Goal: Task Accomplishment & Management: Manage account settings

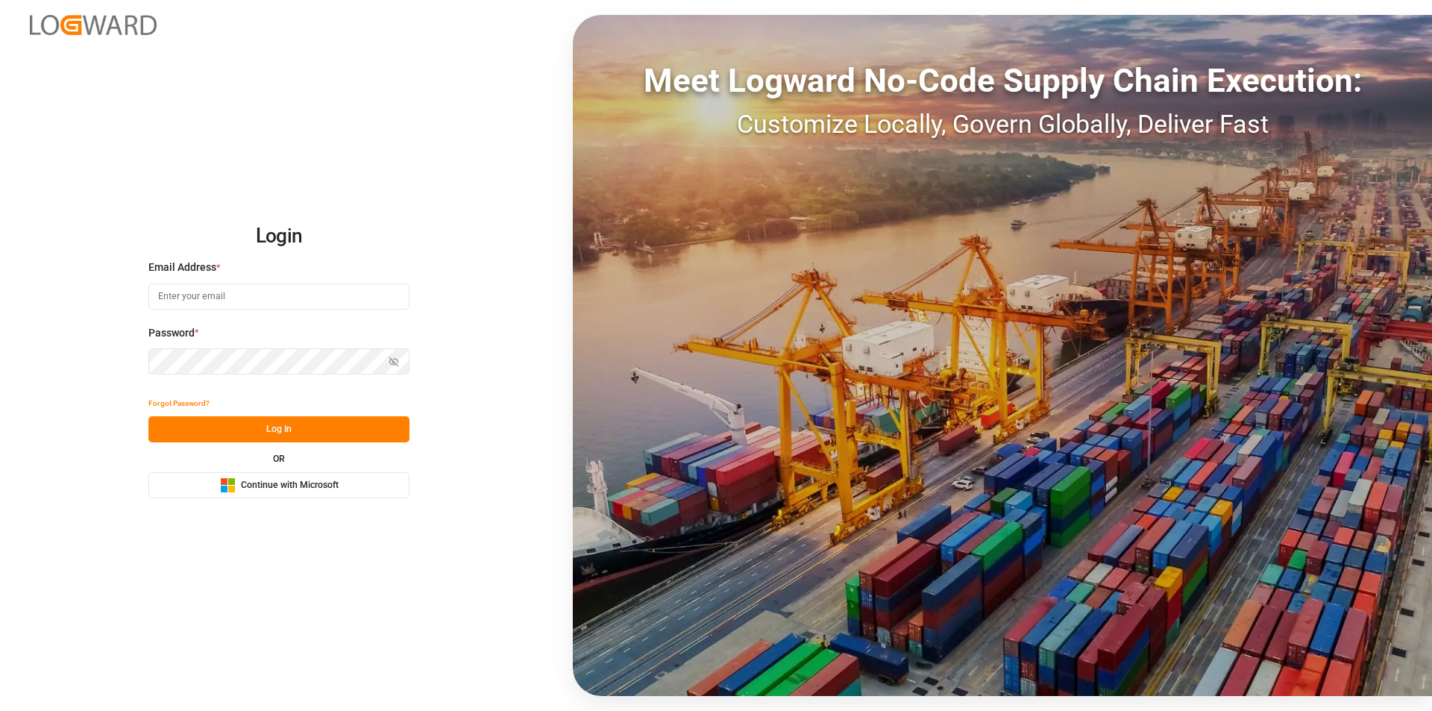
type input "[EMAIL_ADDRESS][PERSON_NAME][DOMAIN_NAME]"
click at [270, 424] on button "Log In" at bounding box center [278, 429] width 261 height 26
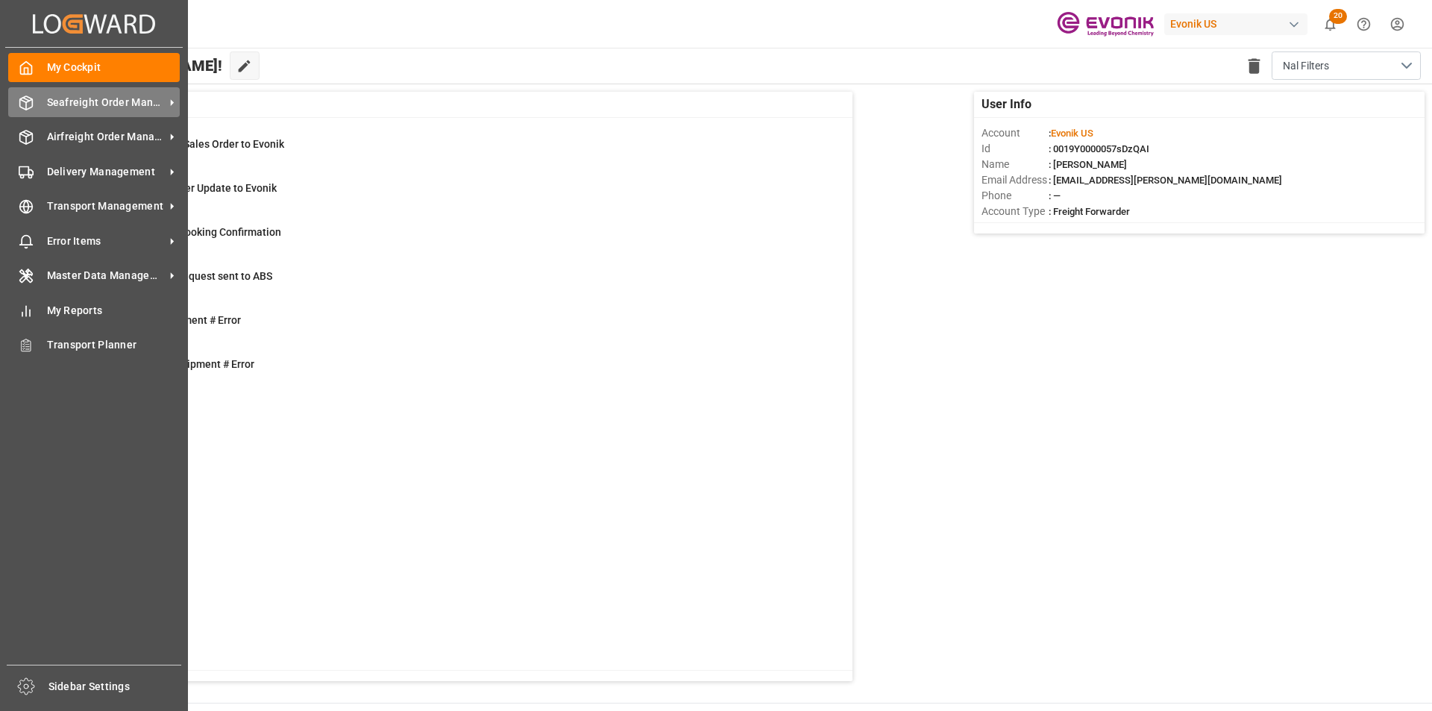
click at [68, 115] on div "Seafreight Order Management Seafreight Order Management" at bounding box center [94, 101] width 172 height 29
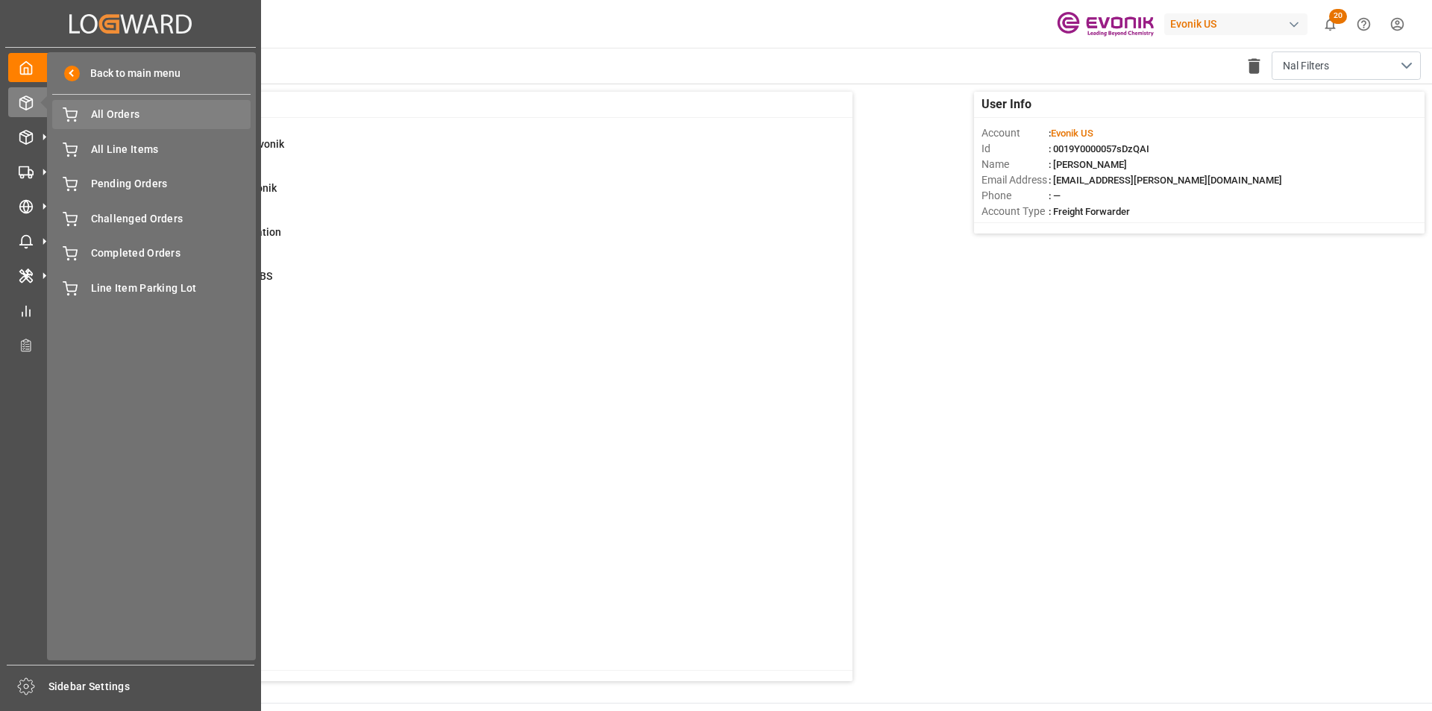
click at [104, 119] on span "All Orders" at bounding box center [171, 115] width 160 height 16
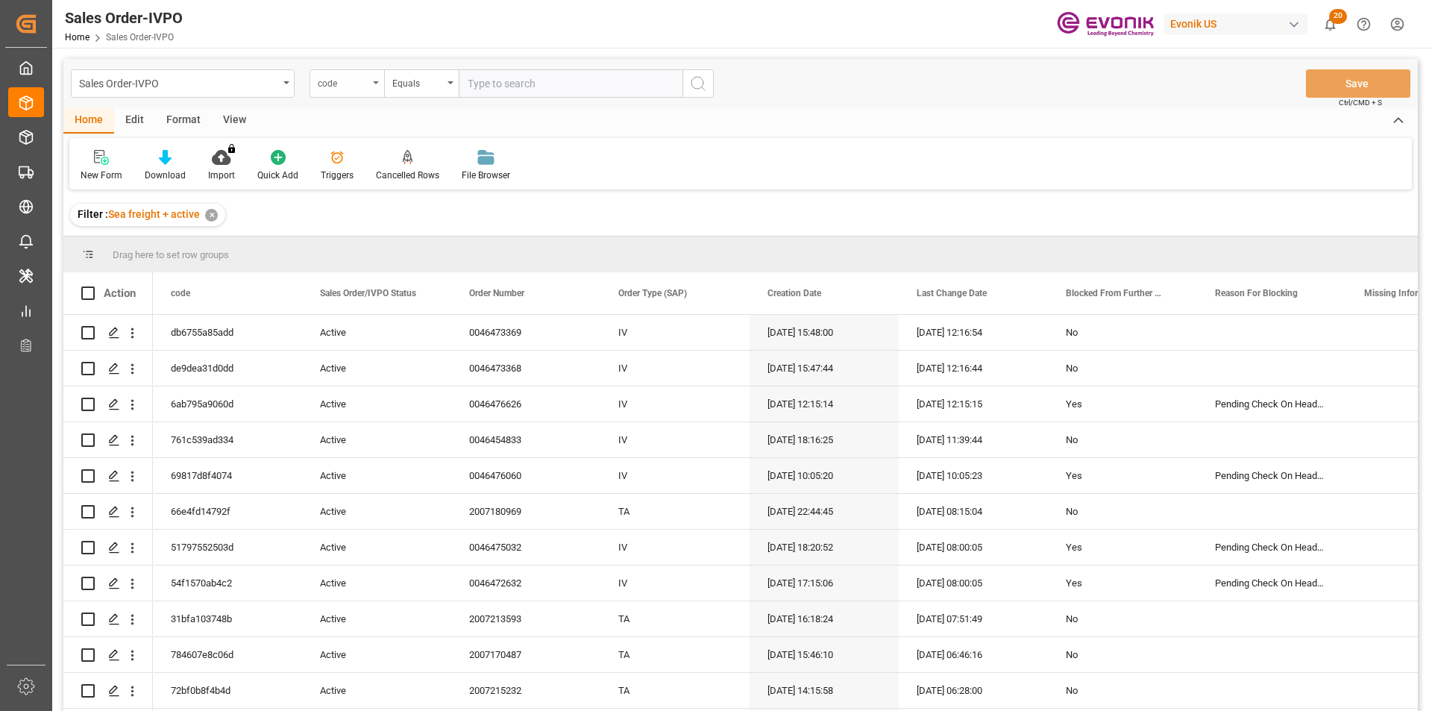
click at [349, 78] on div "code" at bounding box center [343, 81] width 51 height 17
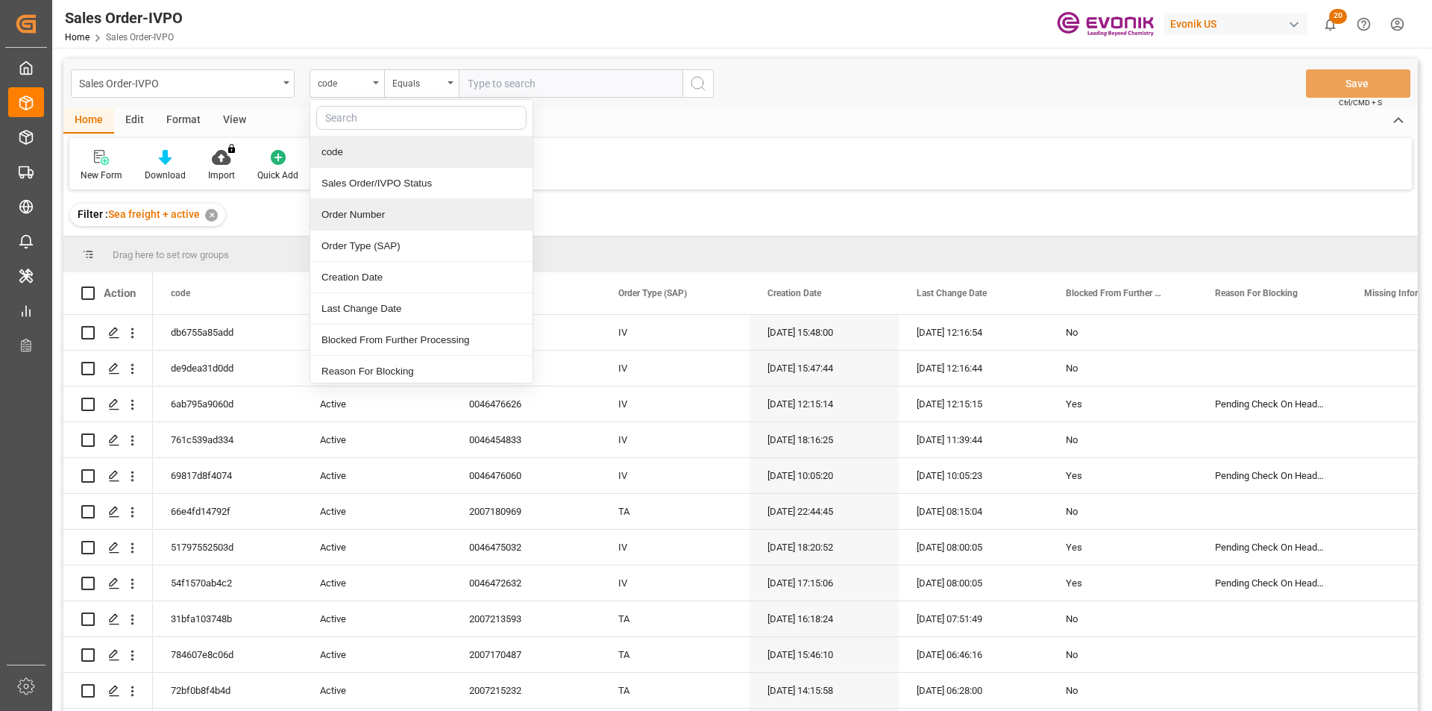
click at [368, 208] on div "Order Number" at bounding box center [421, 214] width 222 height 31
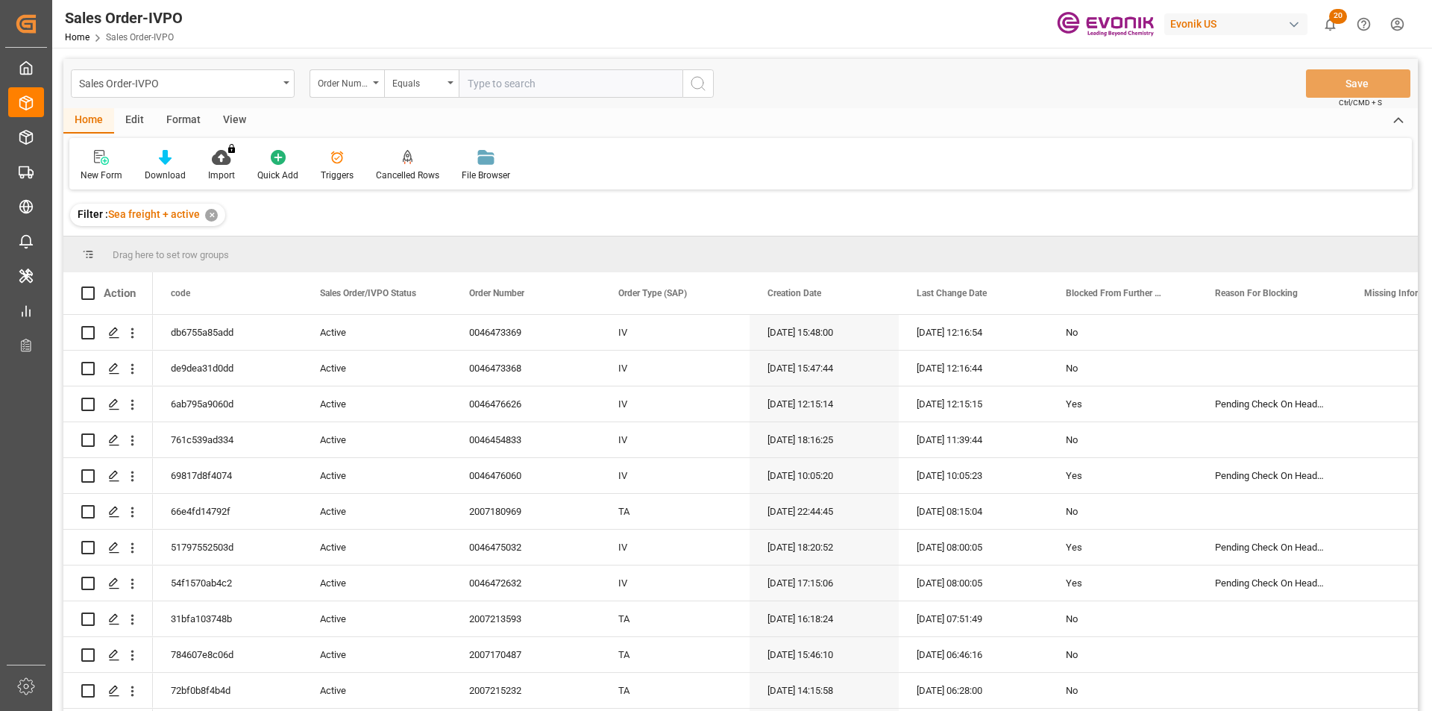
click at [515, 85] on input "text" at bounding box center [571, 83] width 224 height 28
paste input "0046459302"
type input "0046459302"
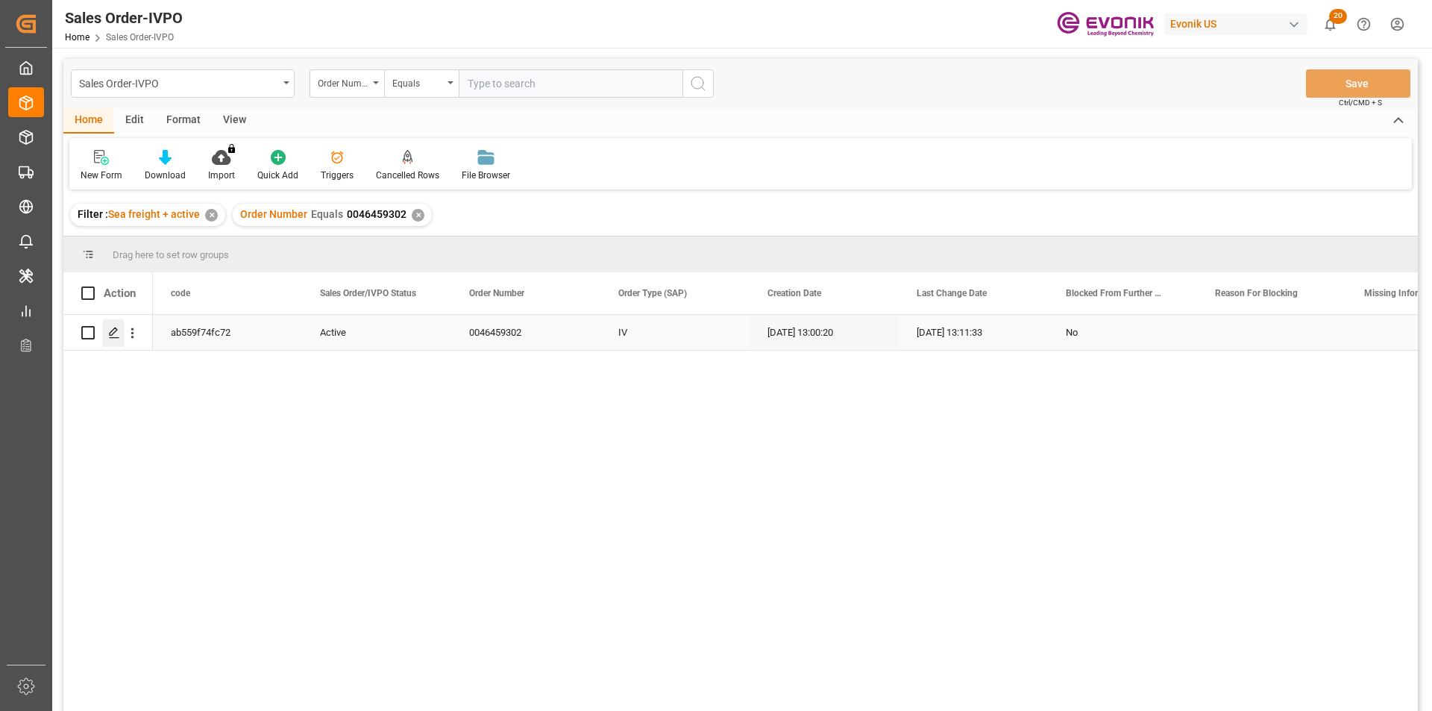
click at [119, 336] on icon "Press SPACE to select this row." at bounding box center [114, 333] width 12 height 12
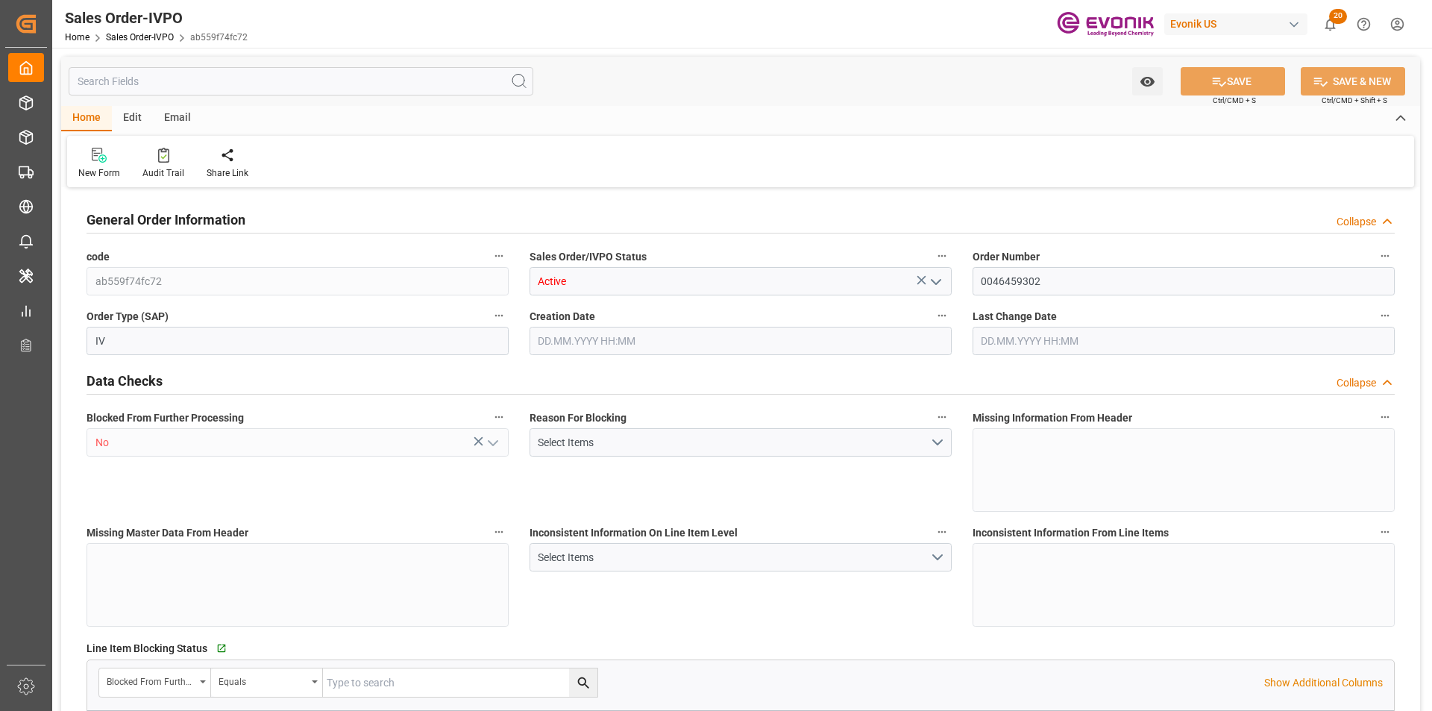
type input "COCTG"
type input "0"
type input "5"
type input "6"
type input "5"
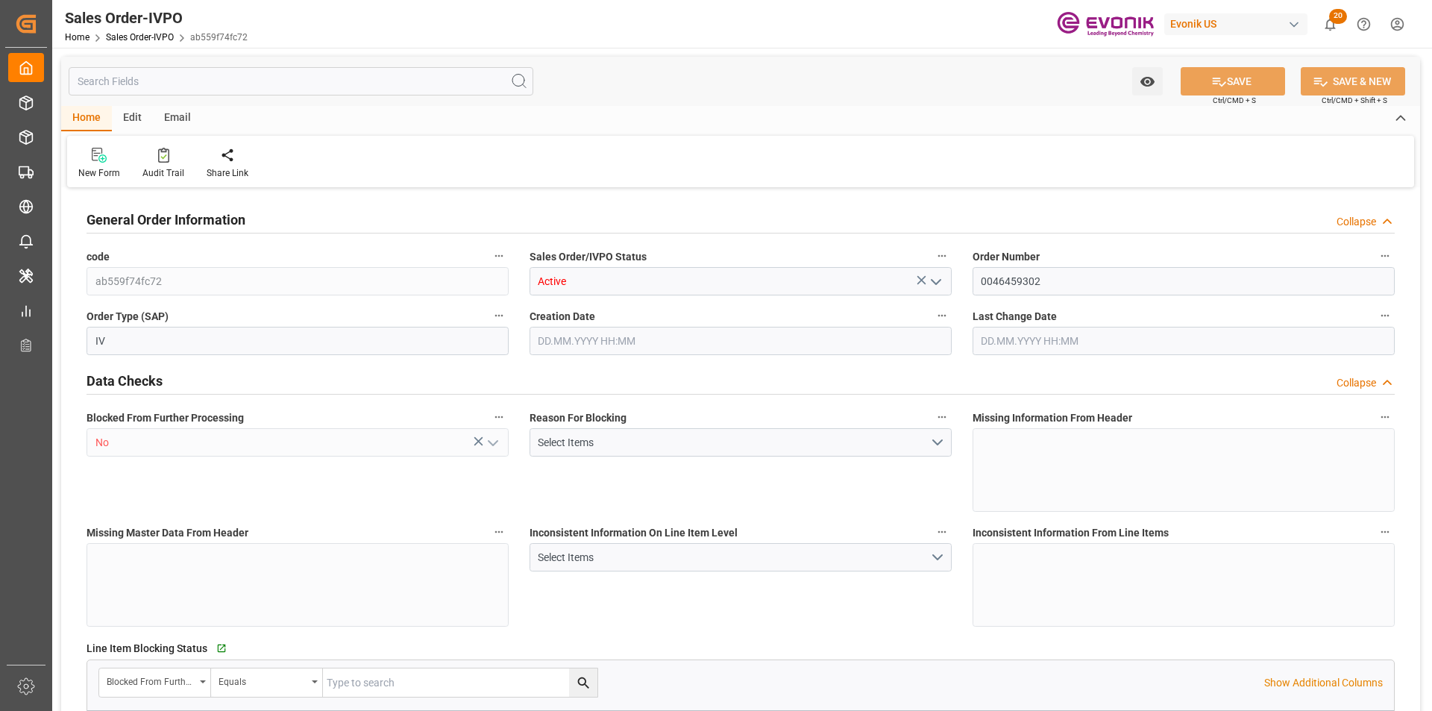
type input "102700"
type input "249.66"
type input "95000"
type input "300"
type input "23.06.2025 13:00"
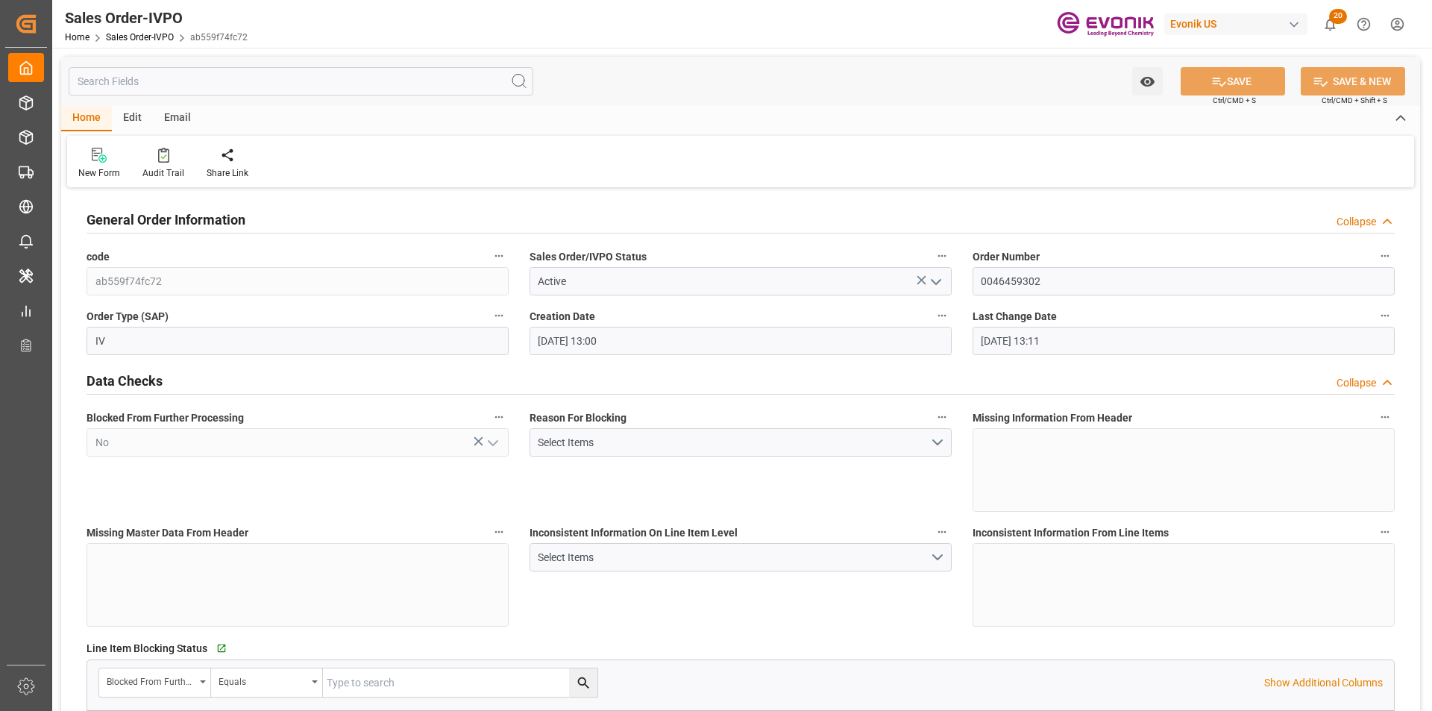
type input "18.09.2025 13:11"
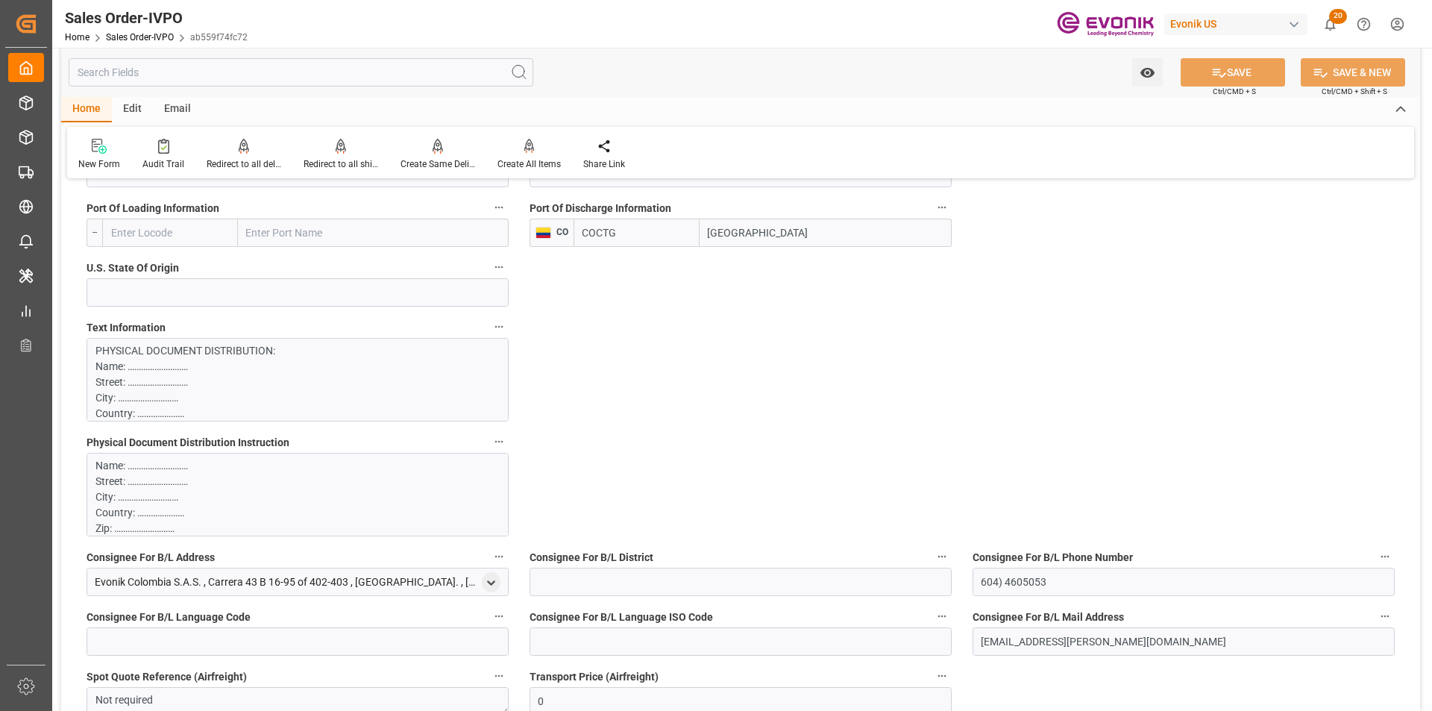
scroll to position [1342, 0]
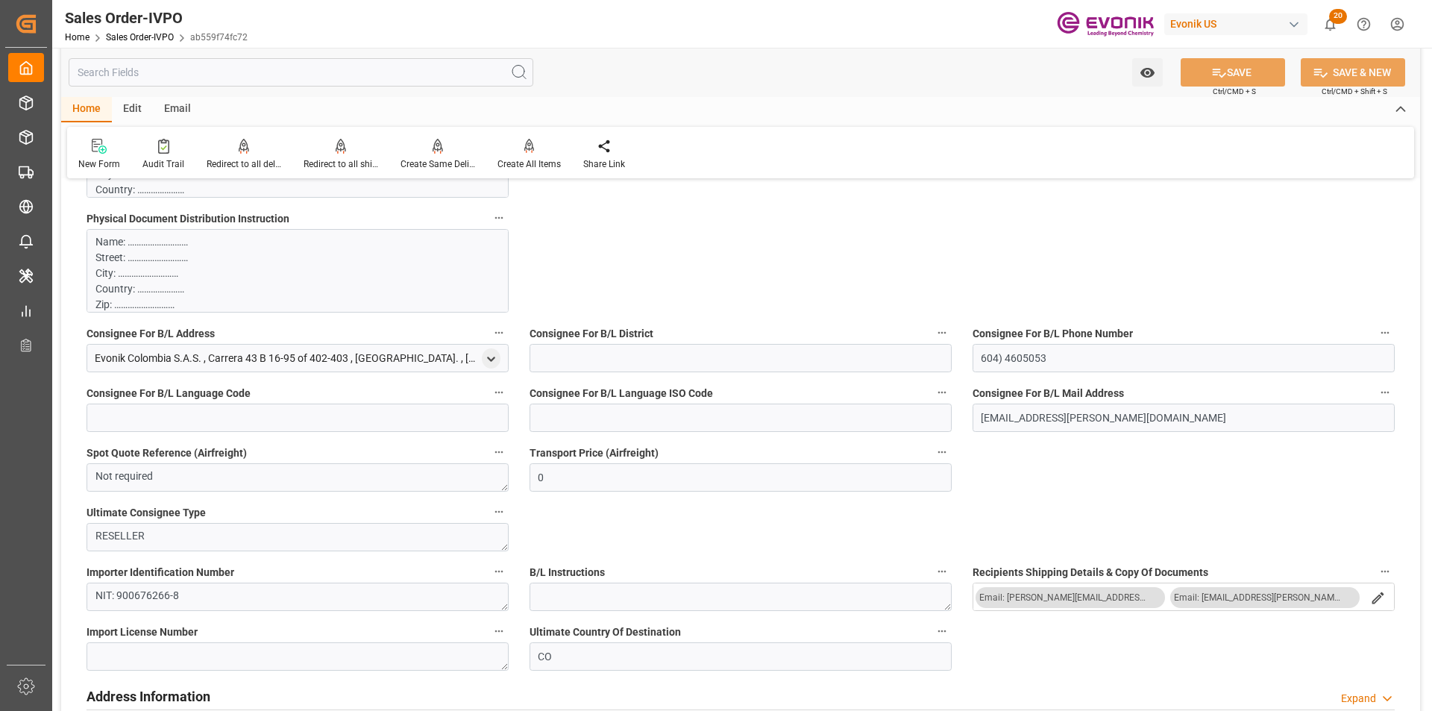
click at [1370, 597] on icon "search button" at bounding box center [1378, 598] width 16 height 16
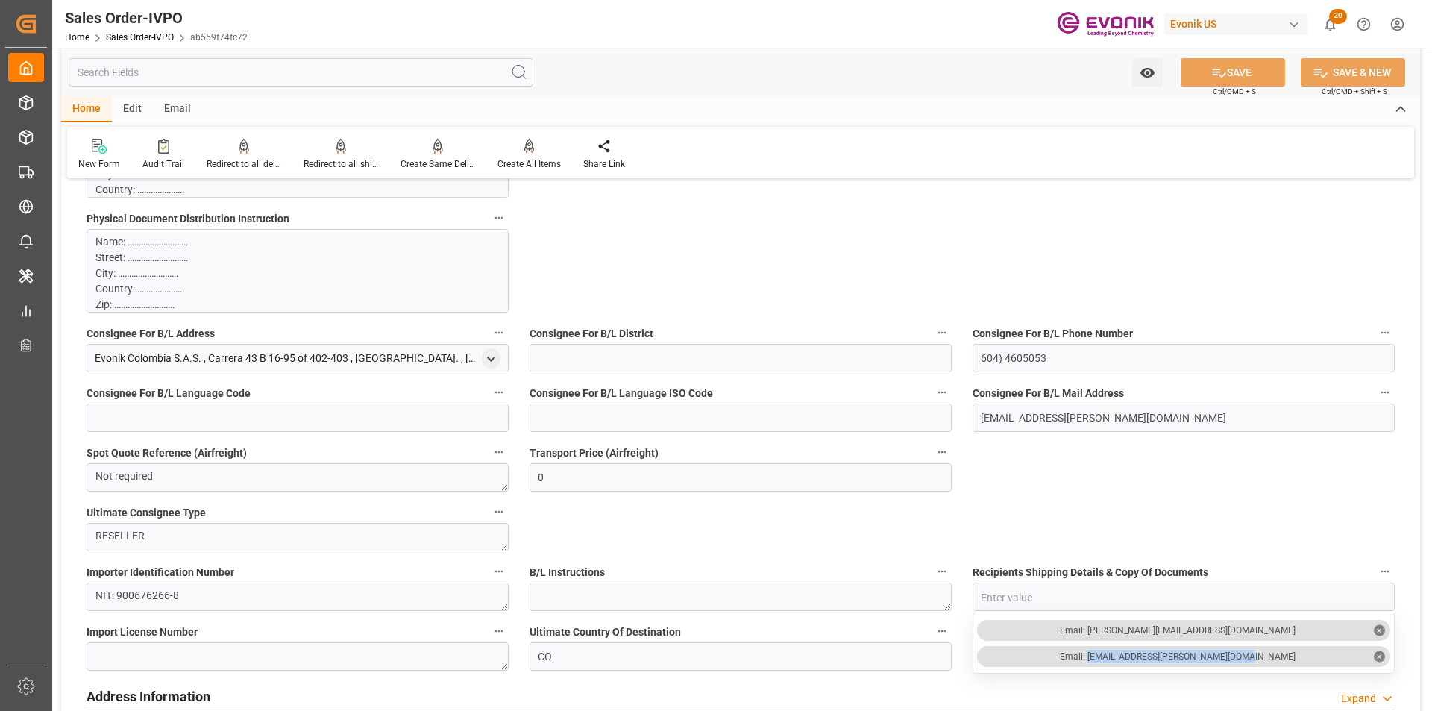
drag, startPoint x: 1276, startPoint y: 656, endPoint x: 1121, endPoint y: 654, distance: 155.1
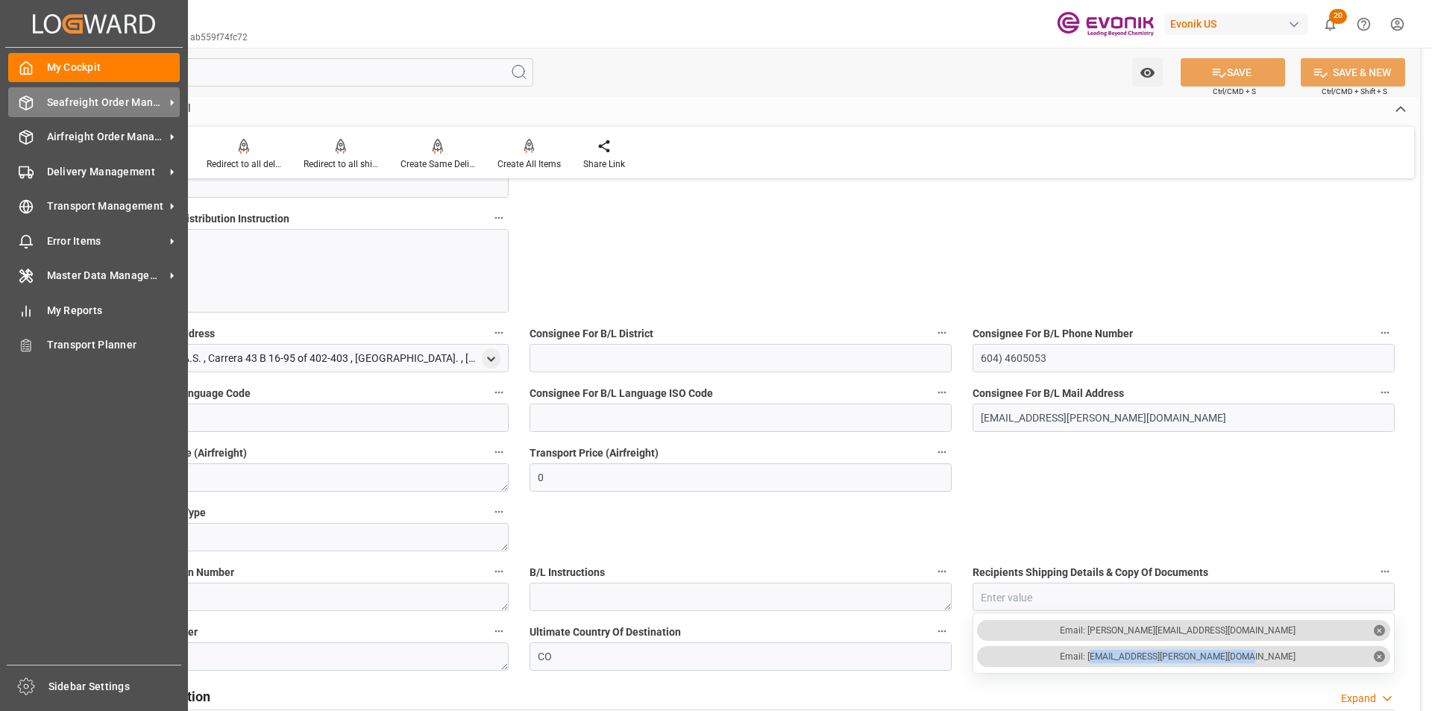
click at [48, 103] on span "Seafreight Order Management" at bounding box center [106, 103] width 118 height 16
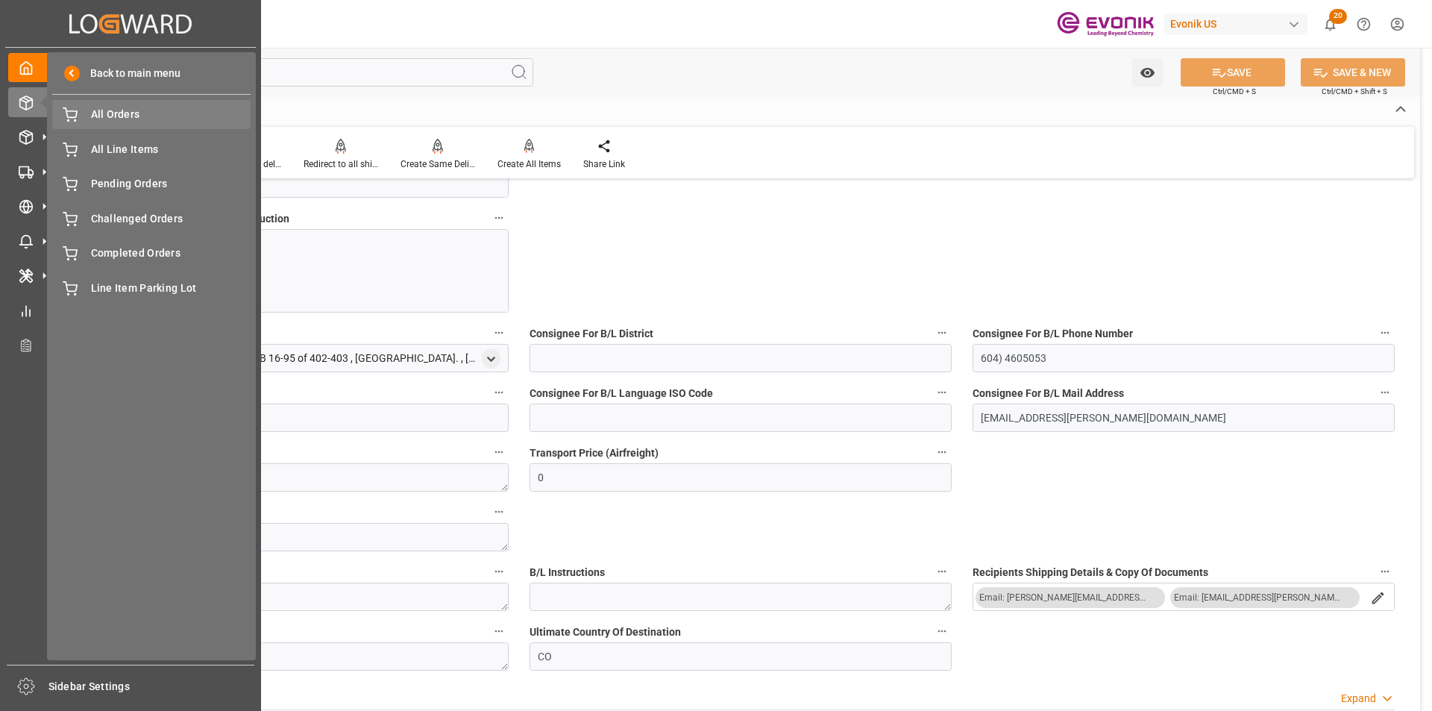
click at [114, 114] on span "All Orders" at bounding box center [171, 115] width 160 height 16
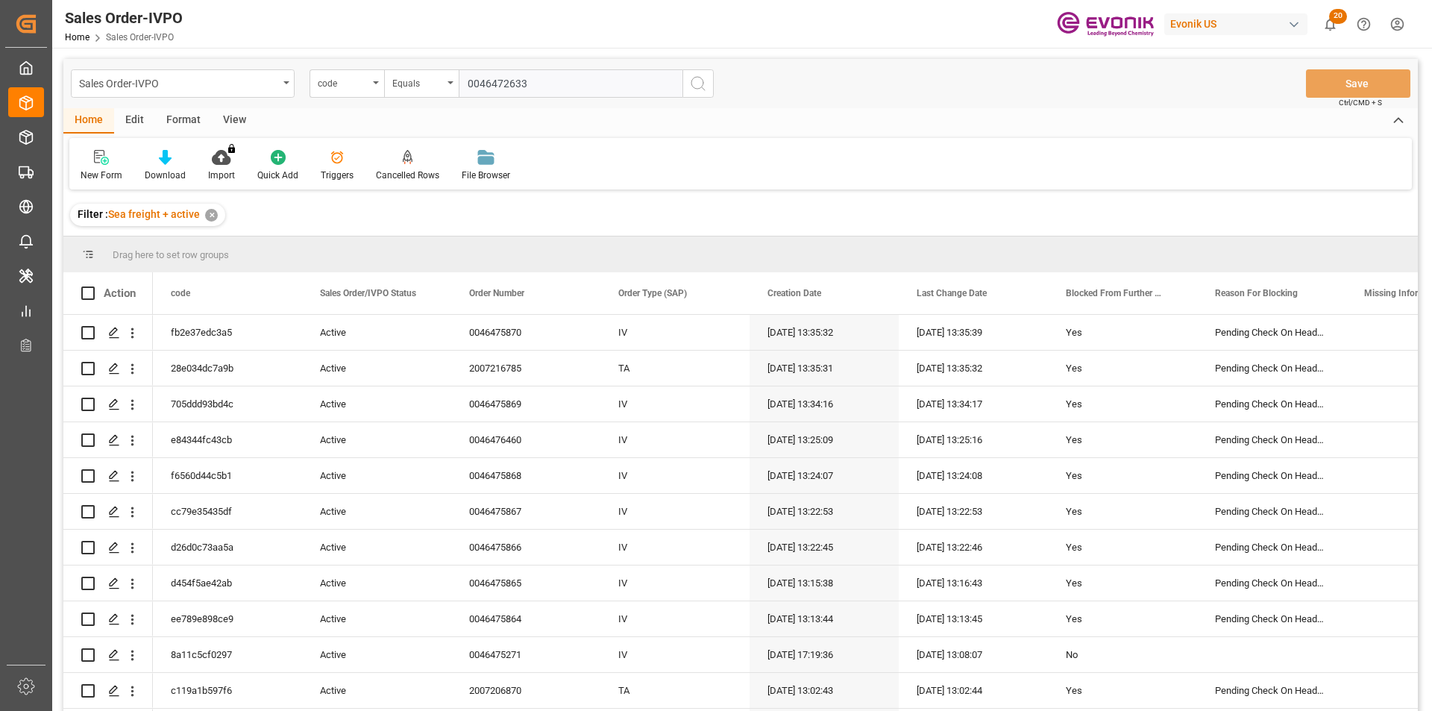
click at [502, 83] on input "0046472633" at bounding box center [571, 83] width 224 height 28
click at [573, 85] on input "0046472633" at bounding box center [571, 83] width 224 height 28
type input "0046472633"
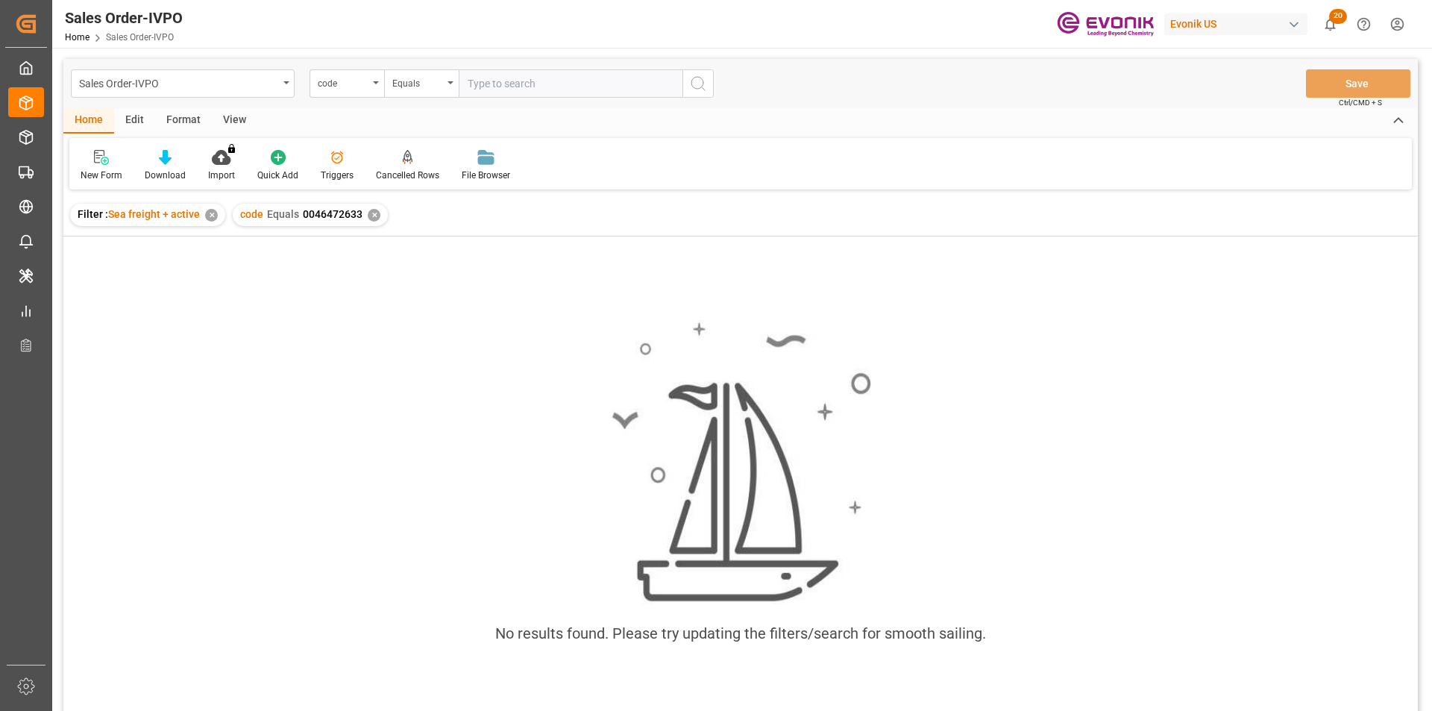
click at [374, 216] on div "✕" at bounding box center [374, 215] width 13 height 13
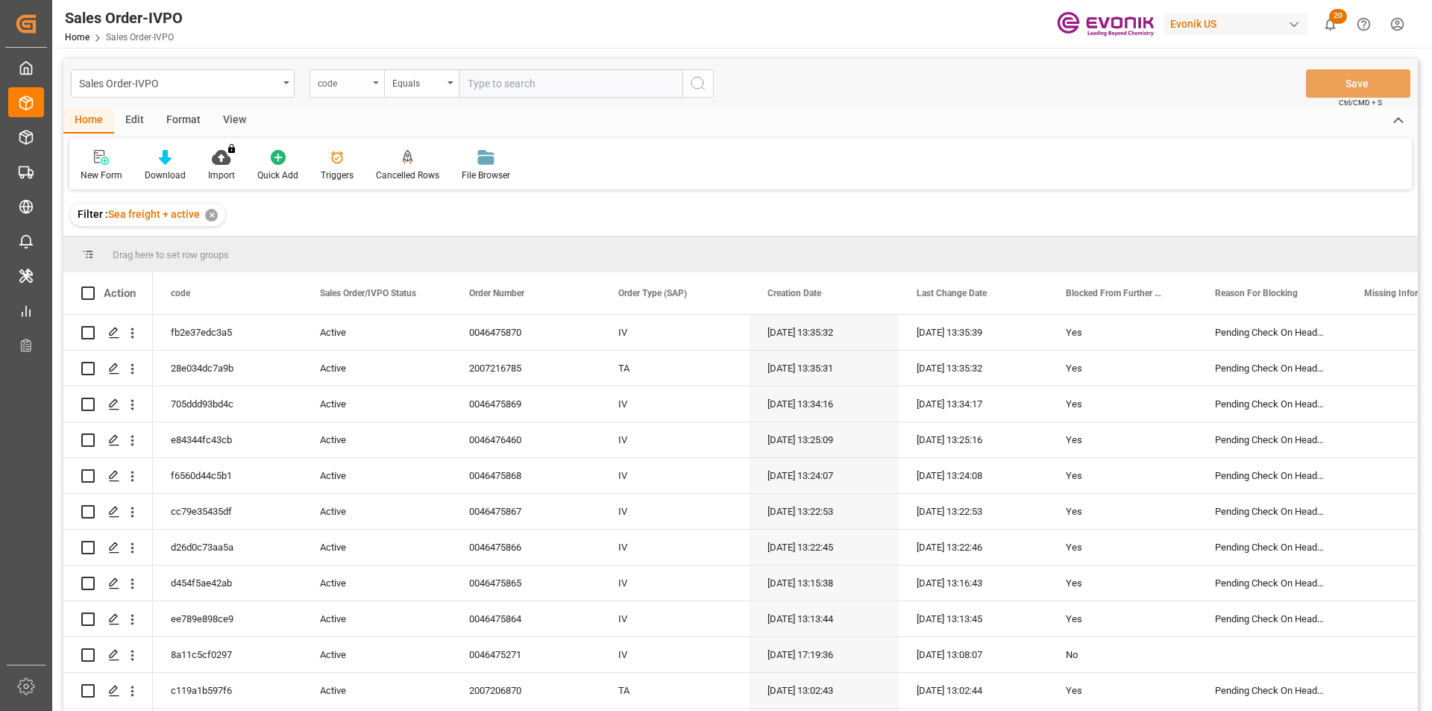
click at [371, 81] on div "code" at bounding box center [347, 83] width 75 height 28
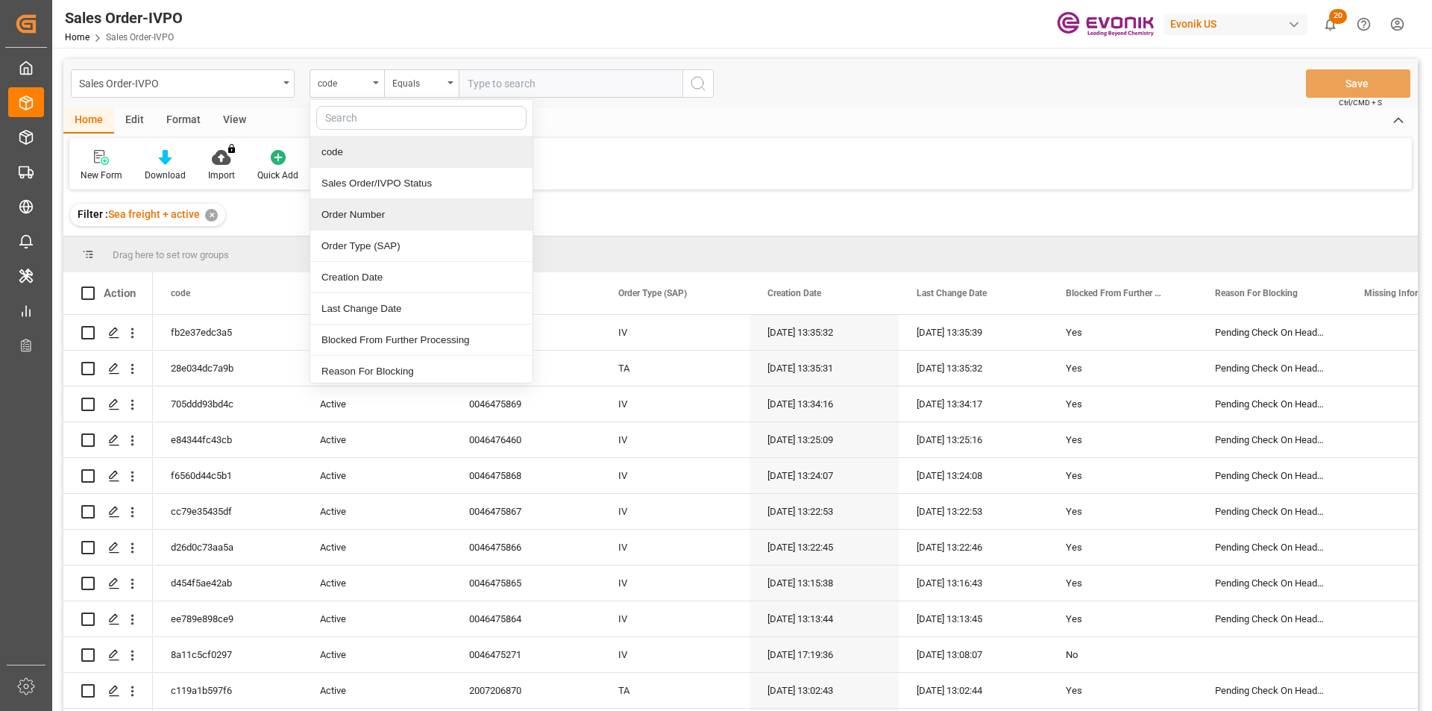
click at [353, 210] on div "Order Number" at bounding box center [421, 214] width 222 height 31
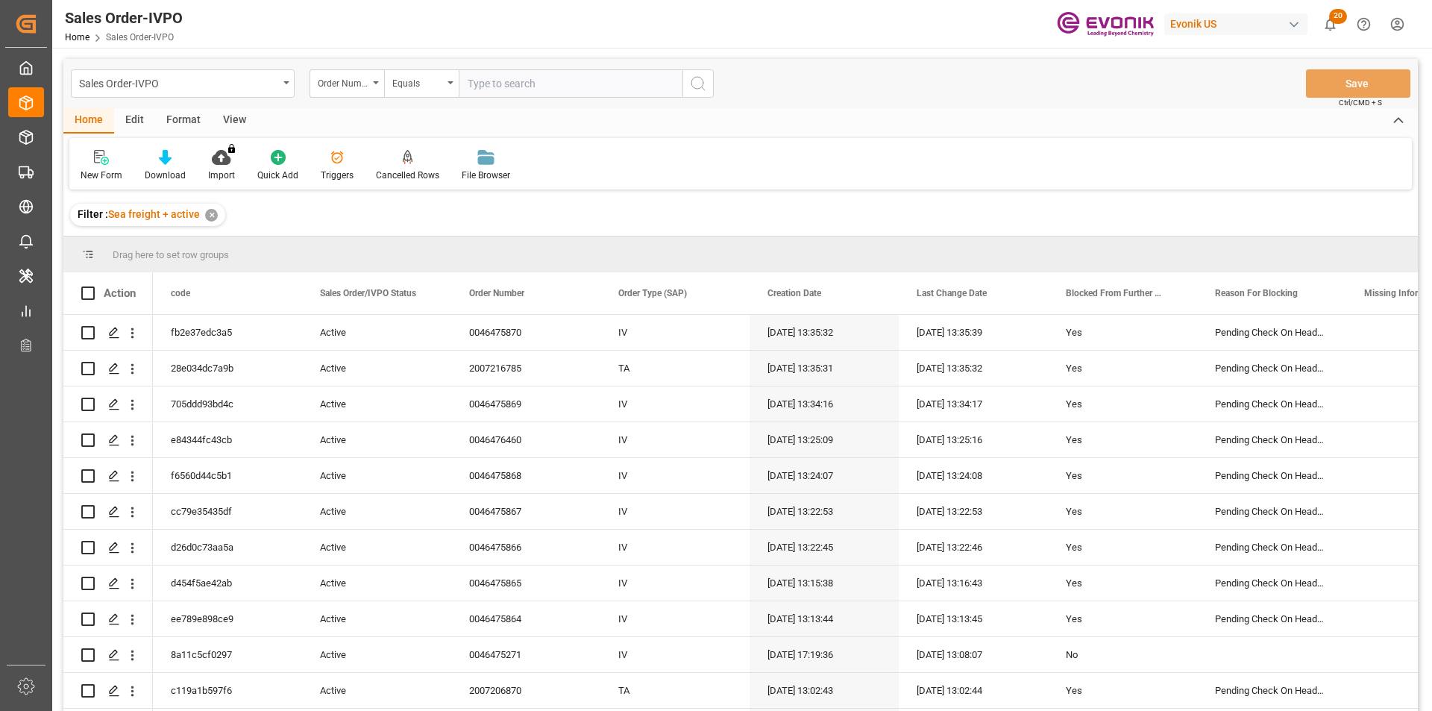
click at [530, 81] on input "text" at bounding box center [571, 83] width 224 height 28
paste input "0046472633"
type input "0046472633"
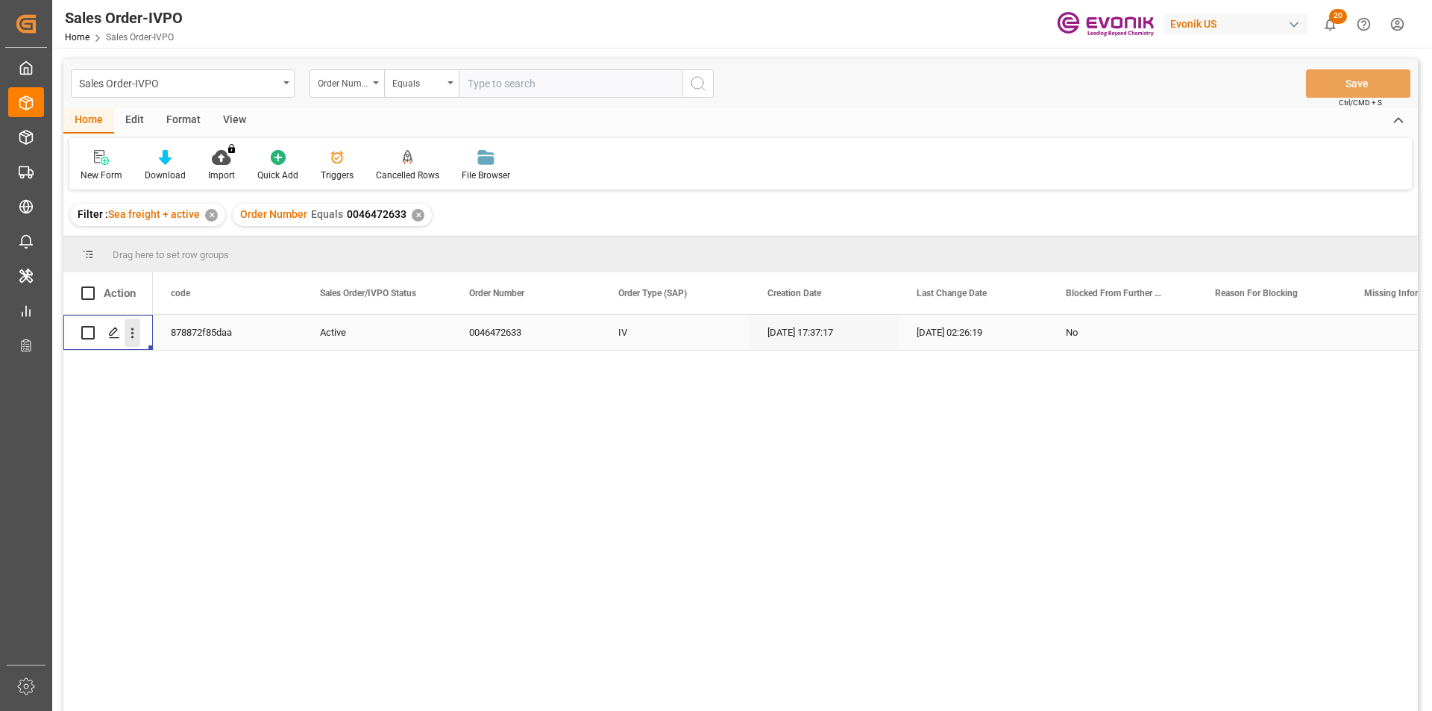
click at [136, 337] on icon "open menu" at bounding box center [133, 333] width 16 height 16
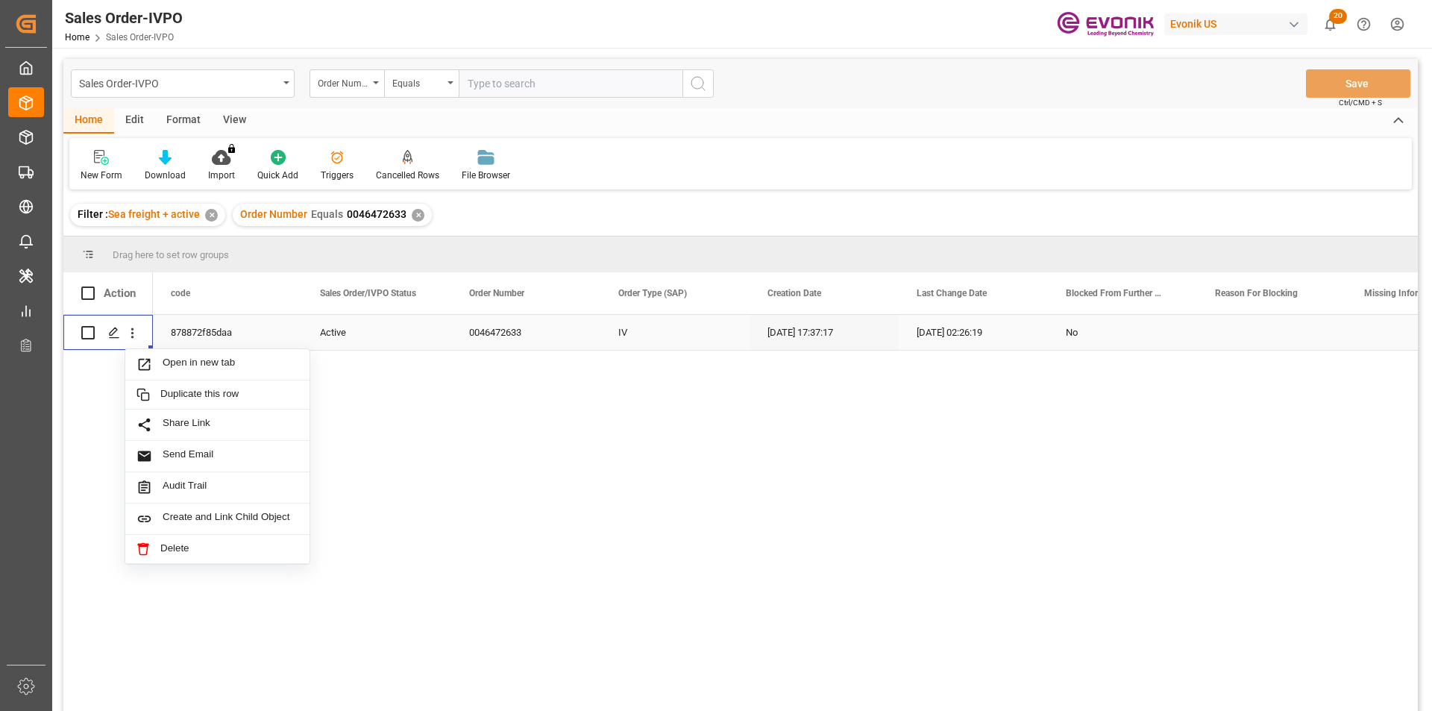
click at [178, 361] on span "Open in new tab" at bounding box center [231, 365] width 136 height 16
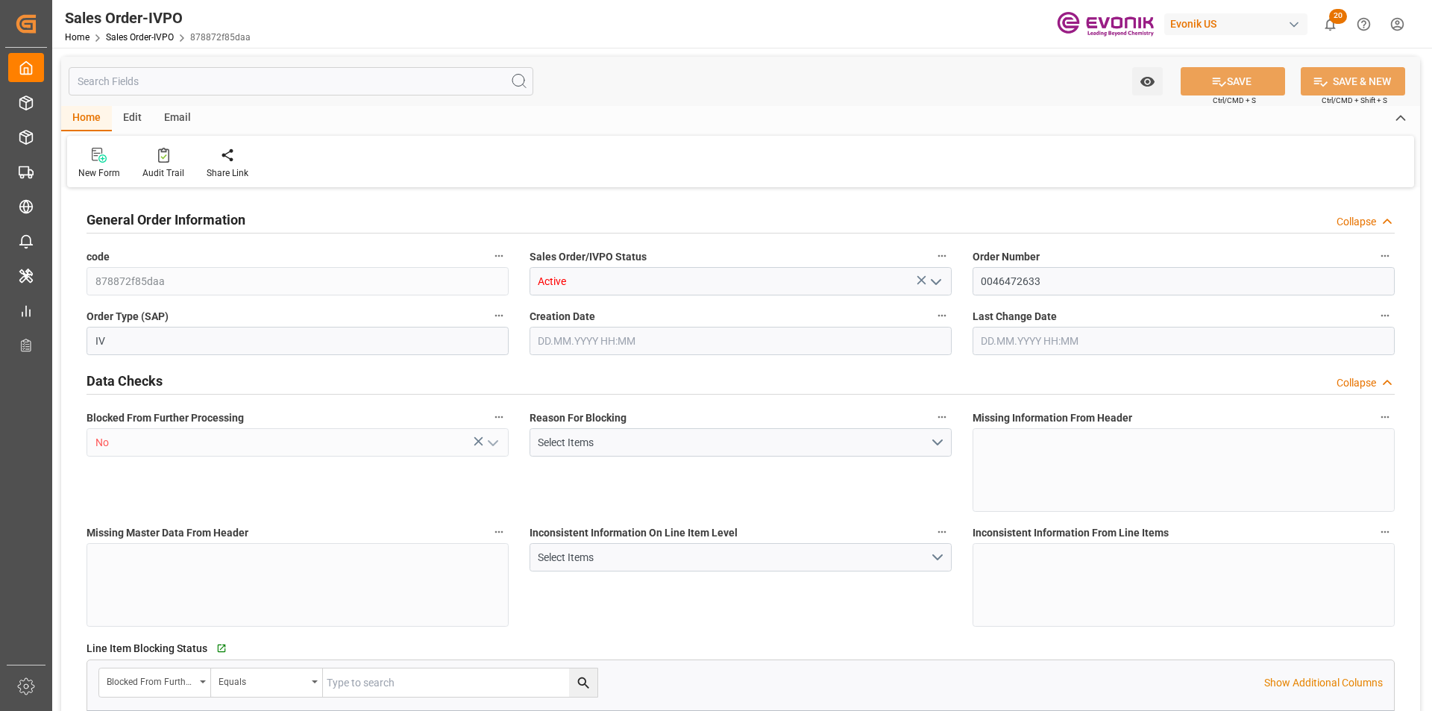
type input "SGSIN"
type input "0"
type input "1"
type input "2"
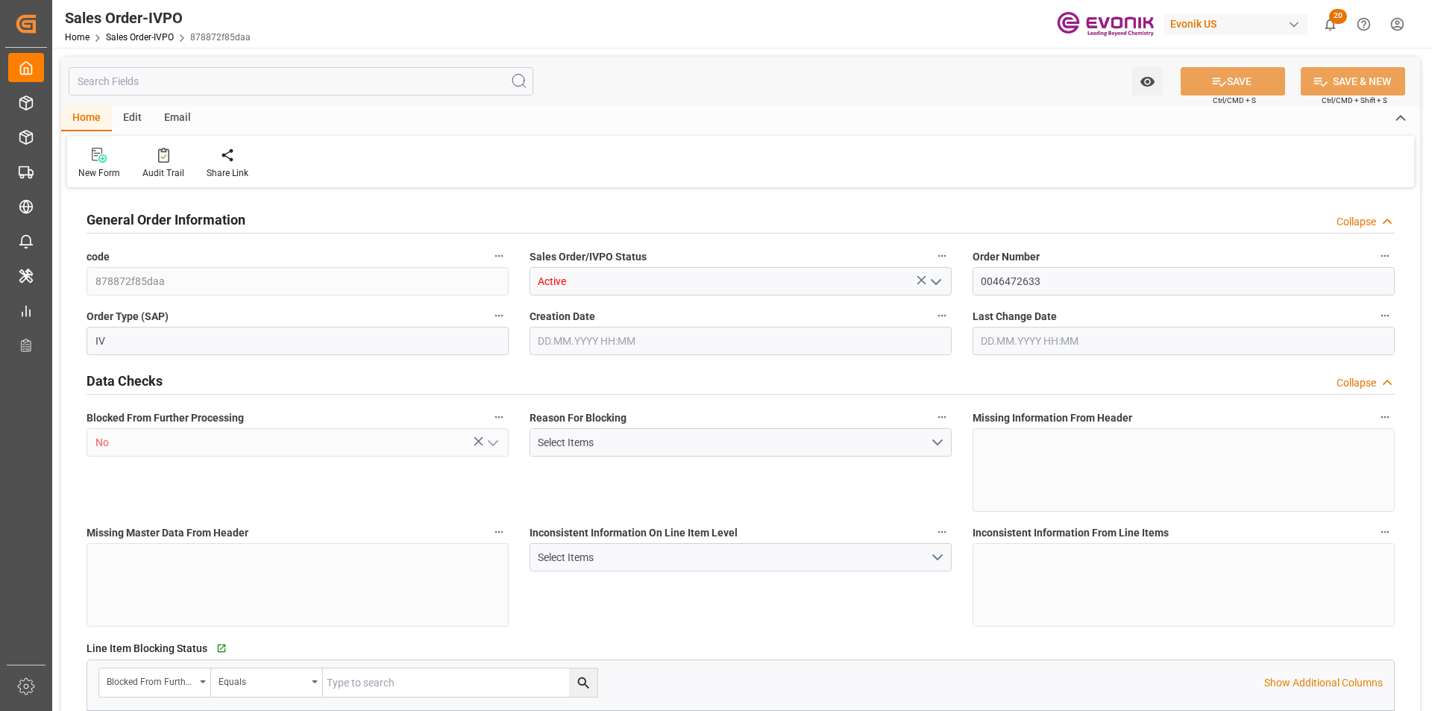
type input "18774"
type input "50.112"
type input "17000"
type input "30"
type input "11.09.2025 17:37"
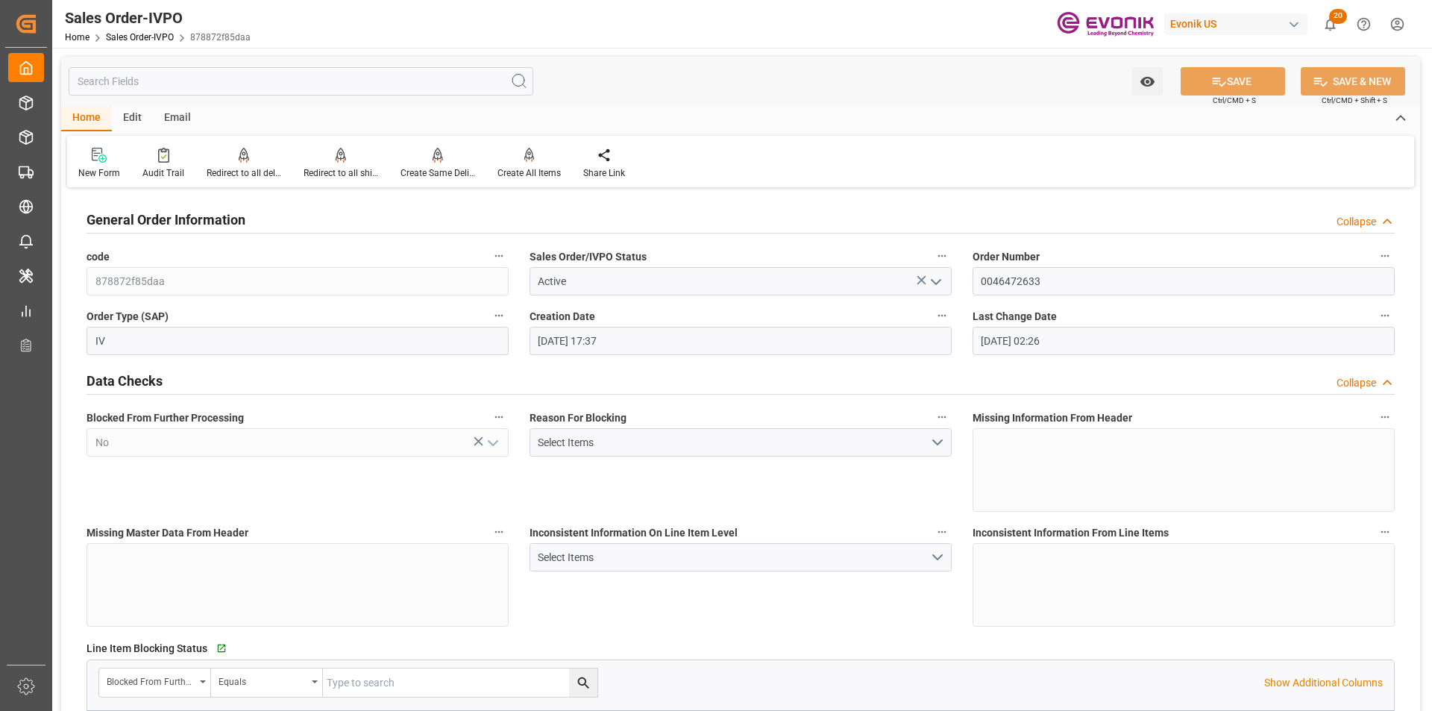
type input "06.10.2025 02:26"
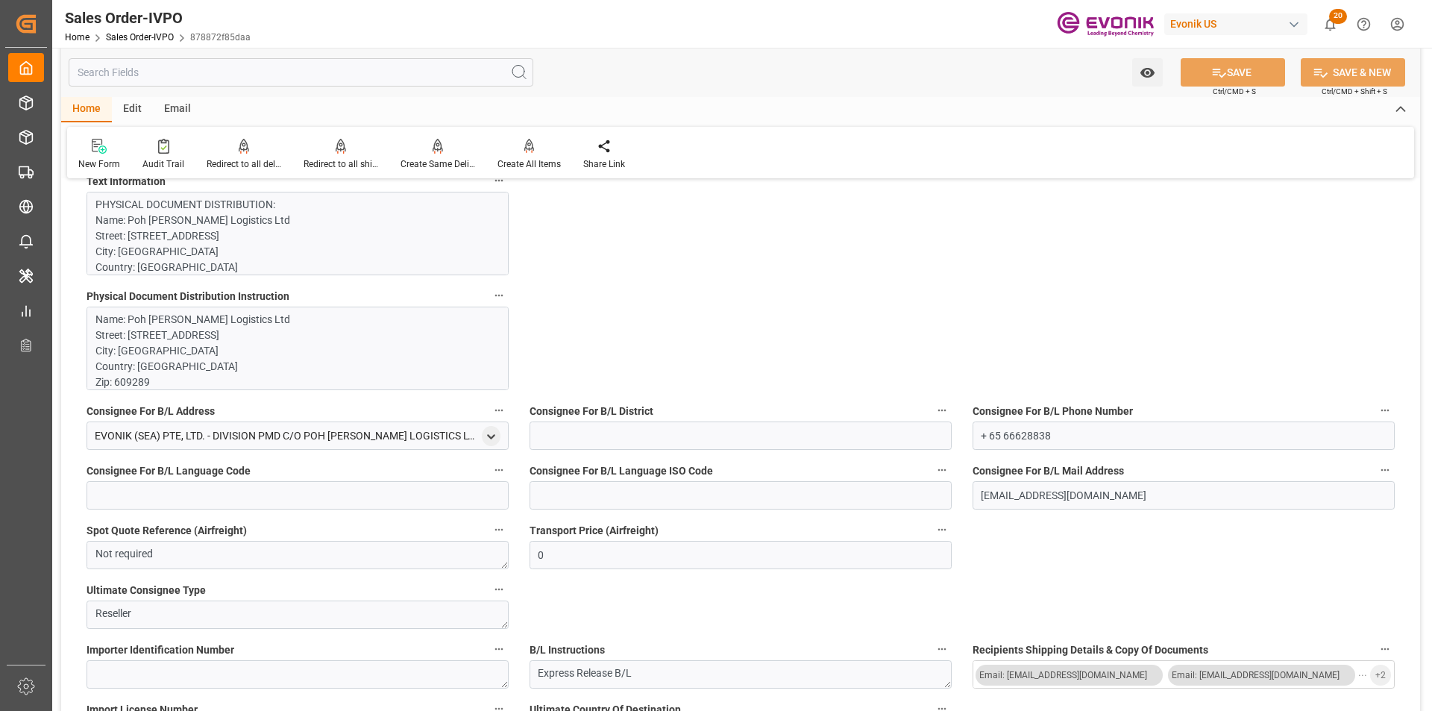
scroll to position [1052, 0]
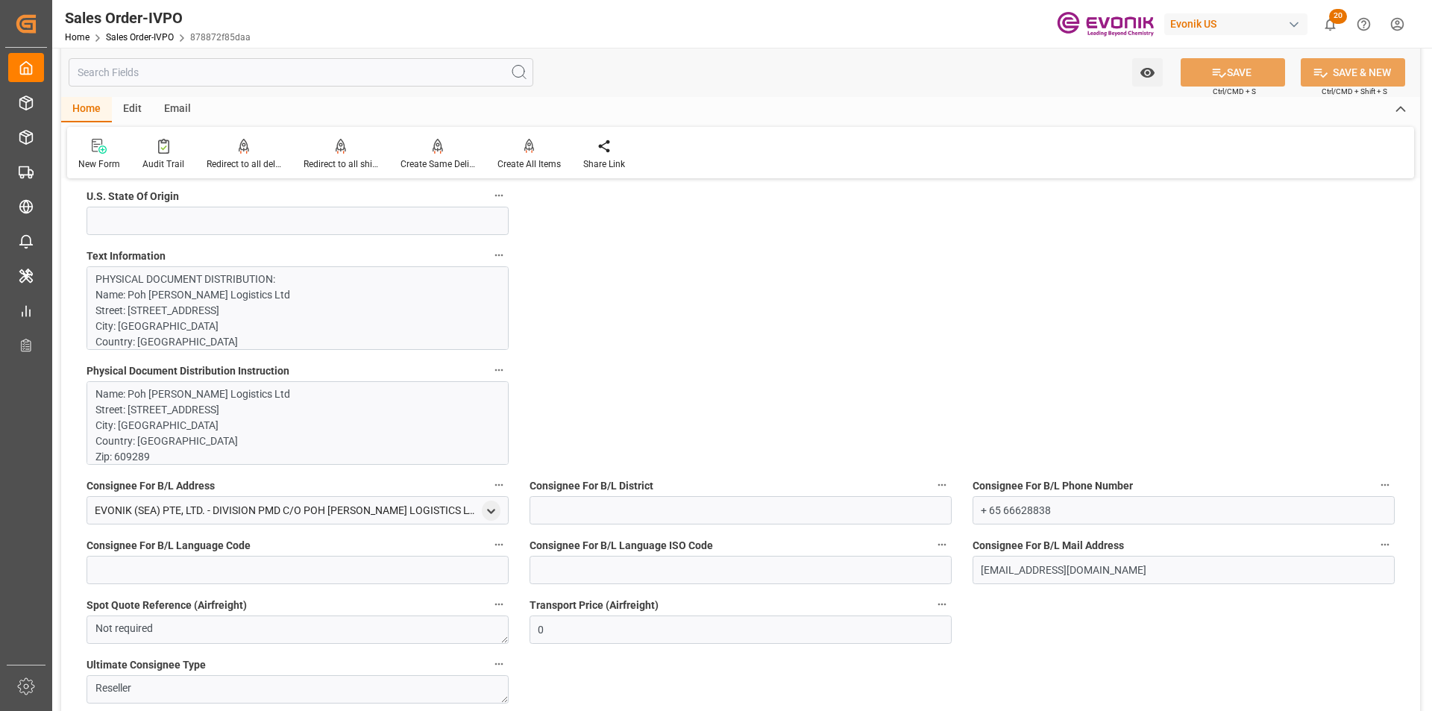
click at [176, 433] on p "Name: Poh Tiong Choon Logistics Ltd Street: 48B 1M Pandan Road City: Singapore …" at bounding box center [291, 519] width 393 height 266
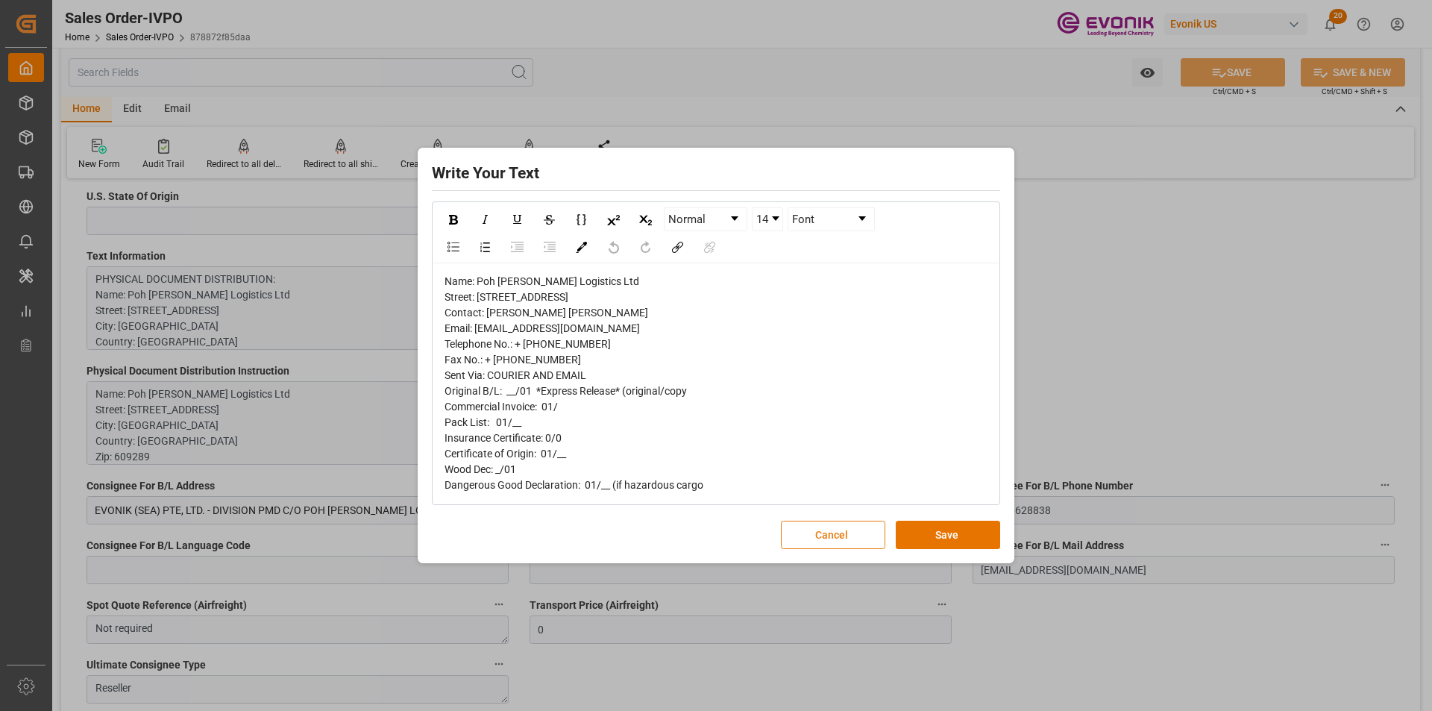
click at [806, 549] on button "Cancel" at bounding box center [833, 535] width 104 height 28
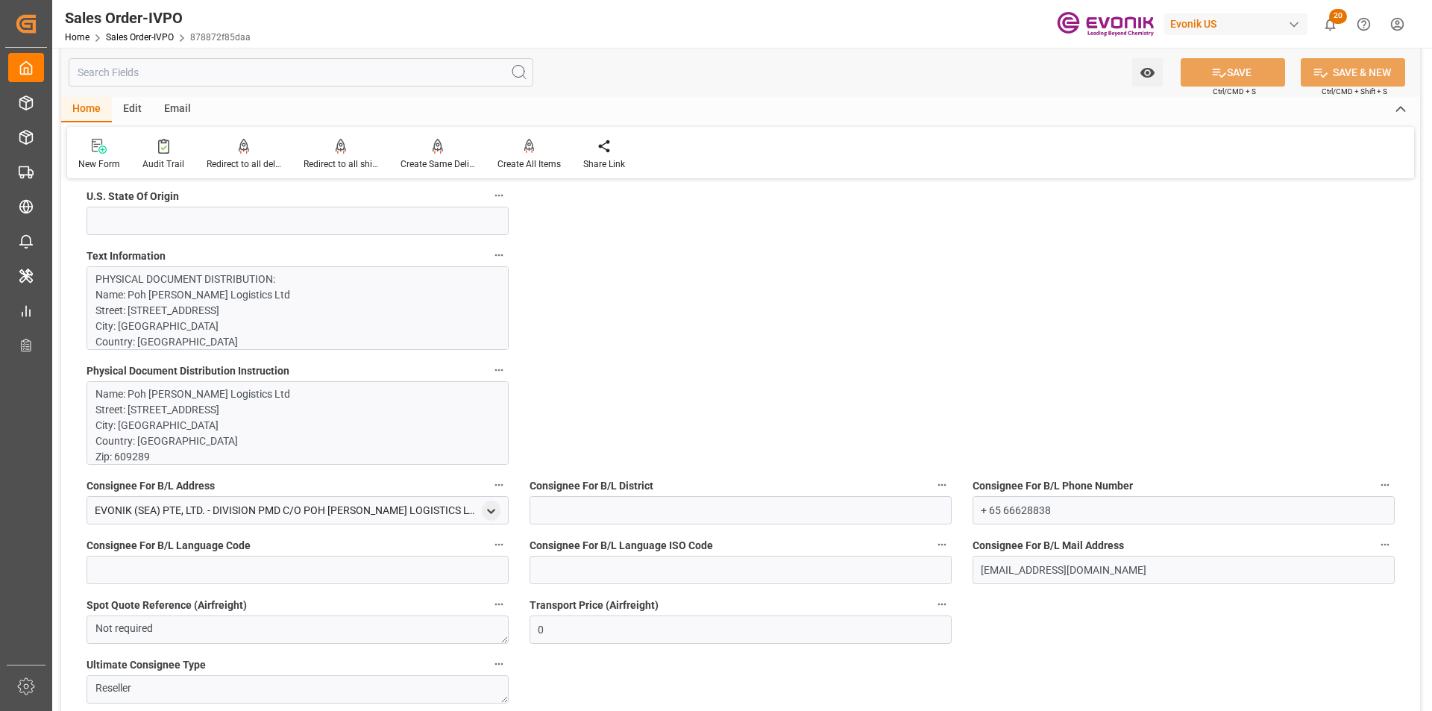
click at [158, 313] on p "PHYSICAL DOCUMENT DISTRIBUTION: Name: Poh Tiong Choon Logistics Ltd Street: 48B…" at bounding box center [291, 670] width 393 height 799
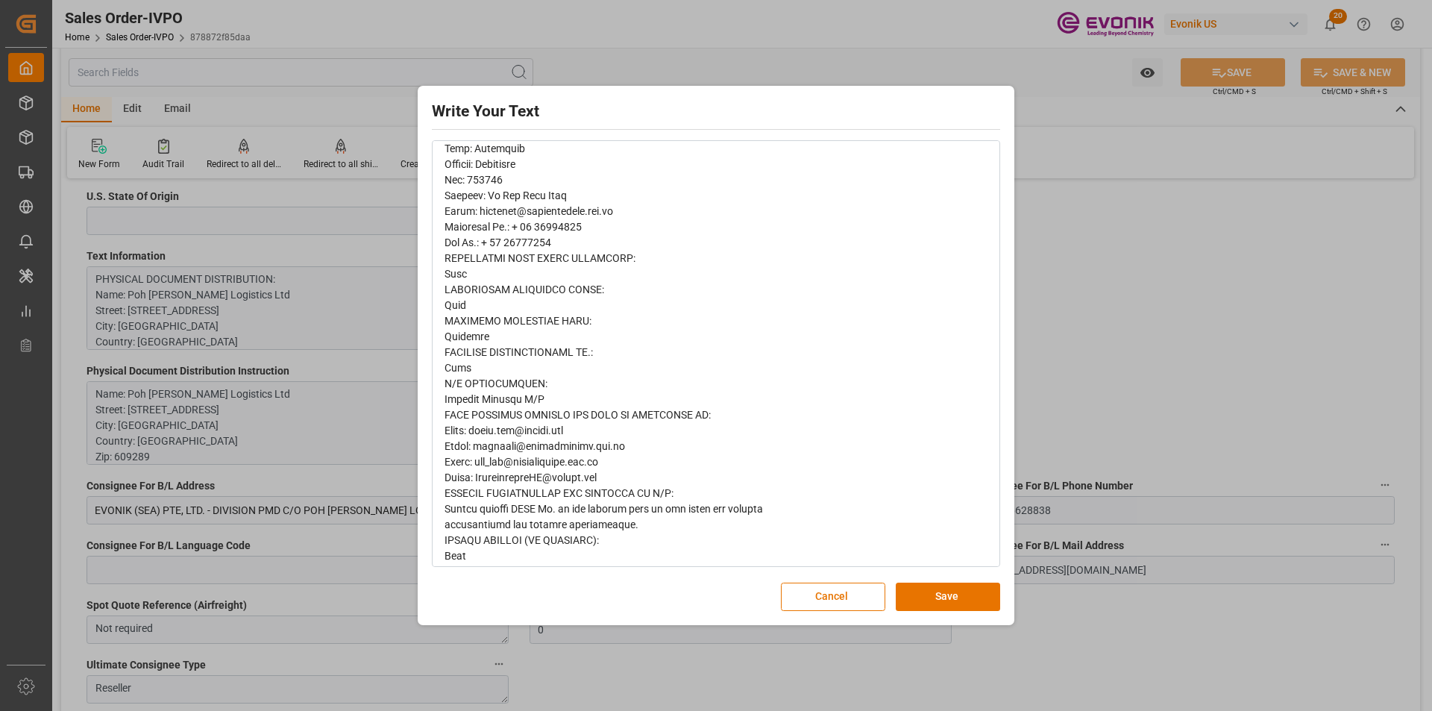
scroll to position [456, 0]
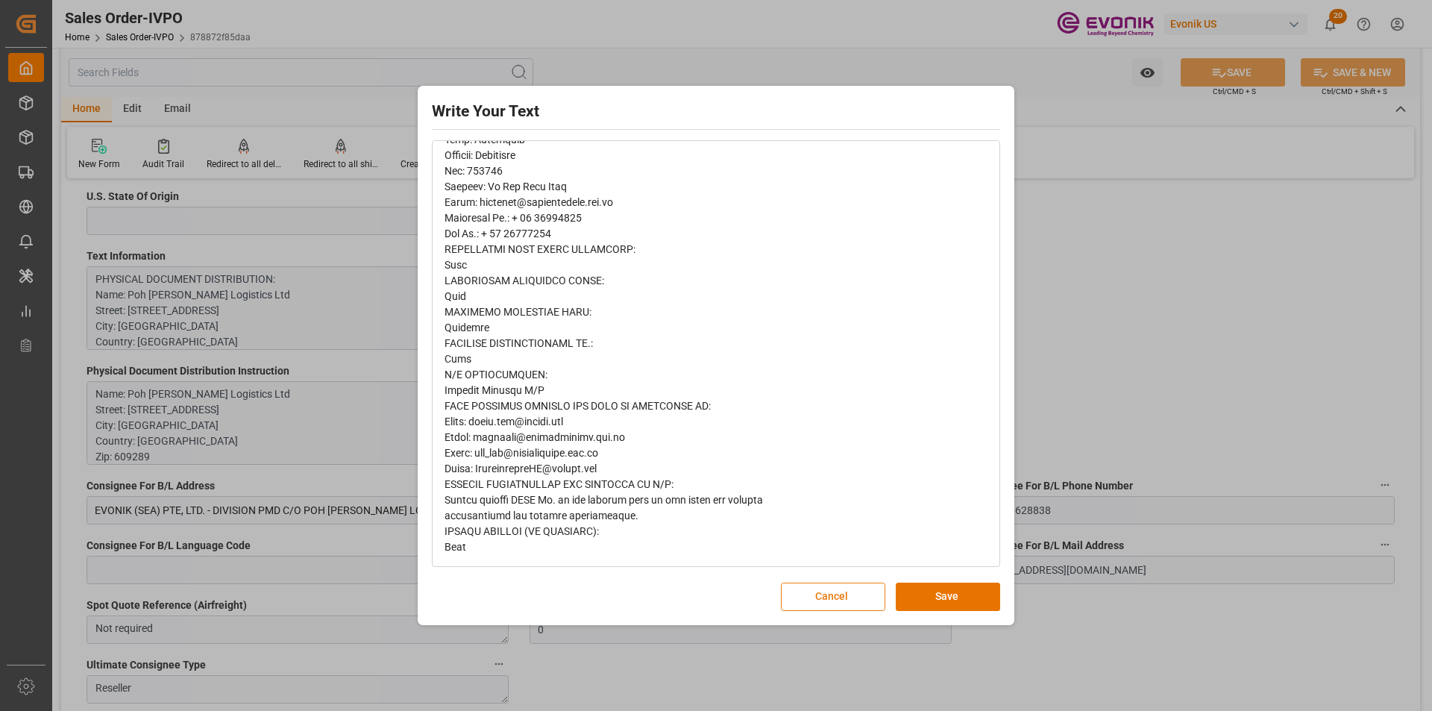
click at [808, 589] on button "Cancel" at bounding box center [833, 596] width 104 height 28
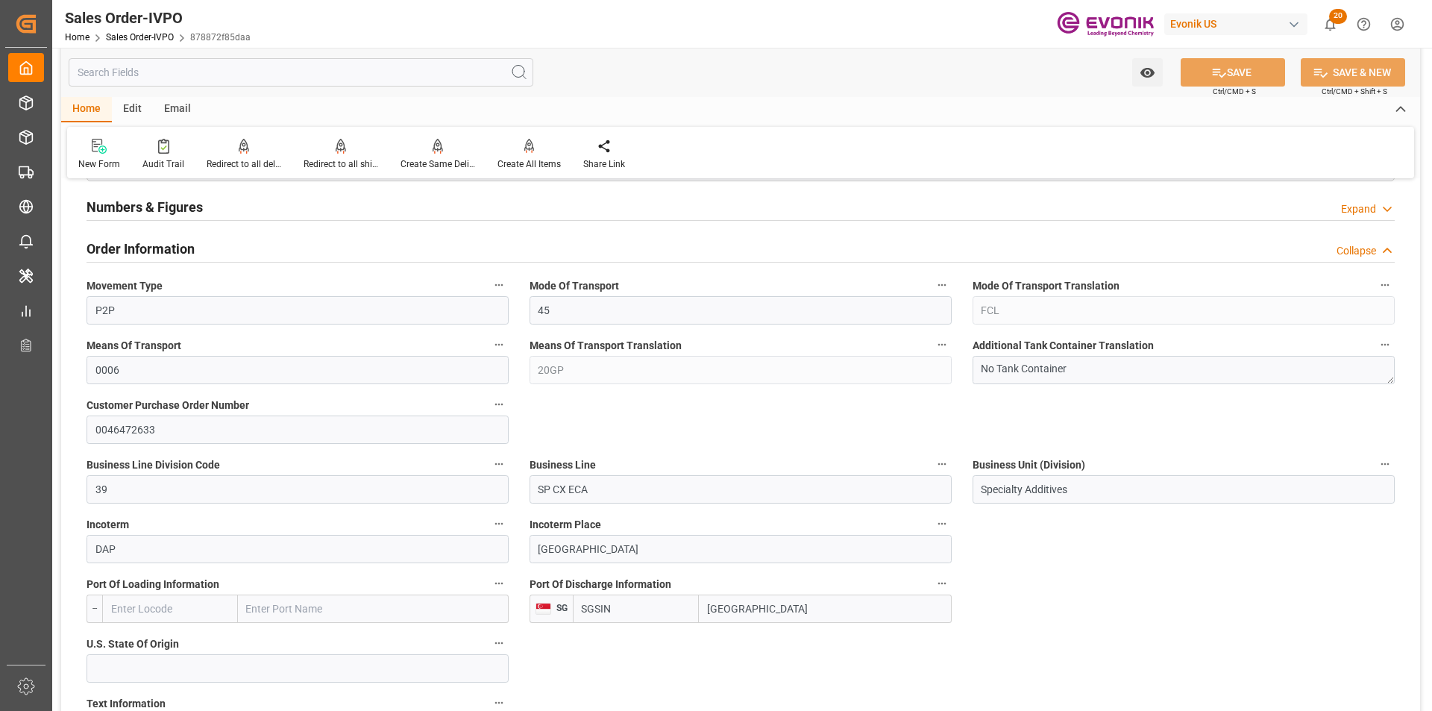
scroll to position [902, 0]
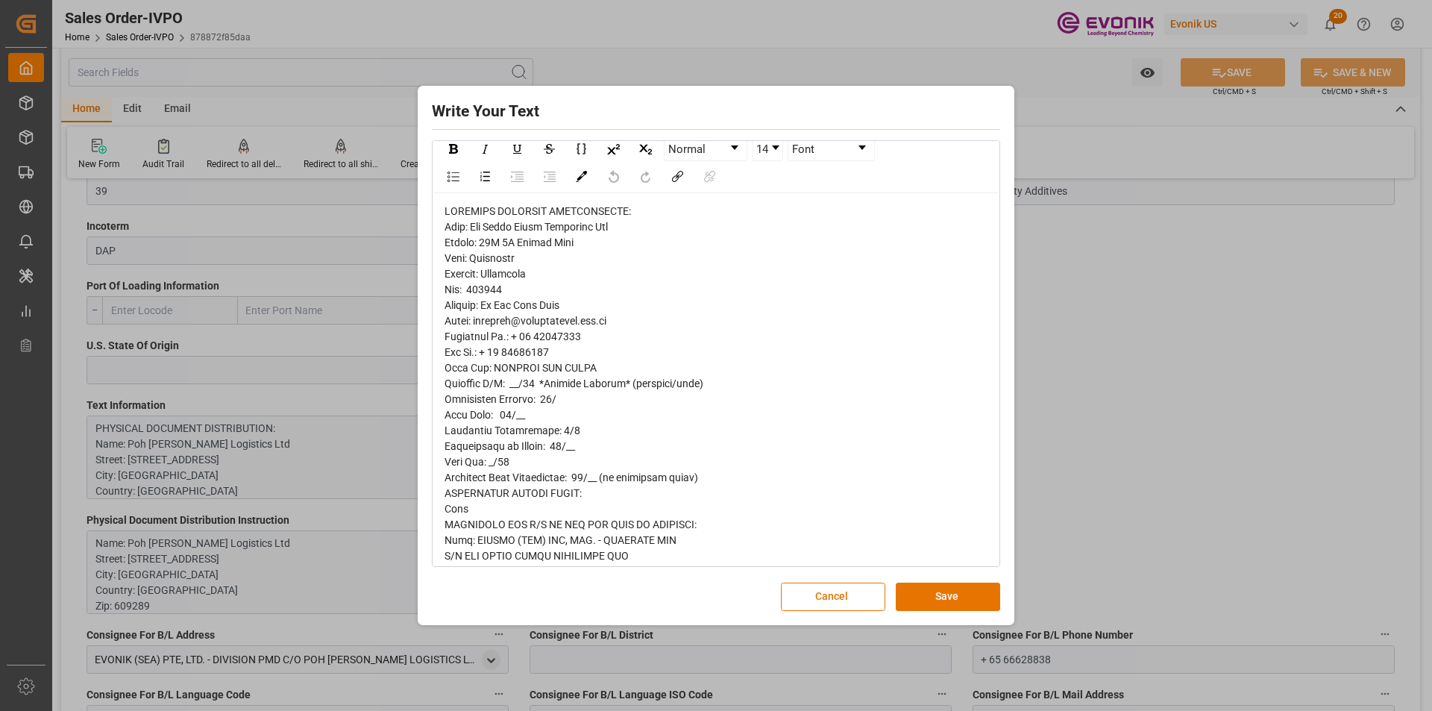
scroll to position [0, 0]
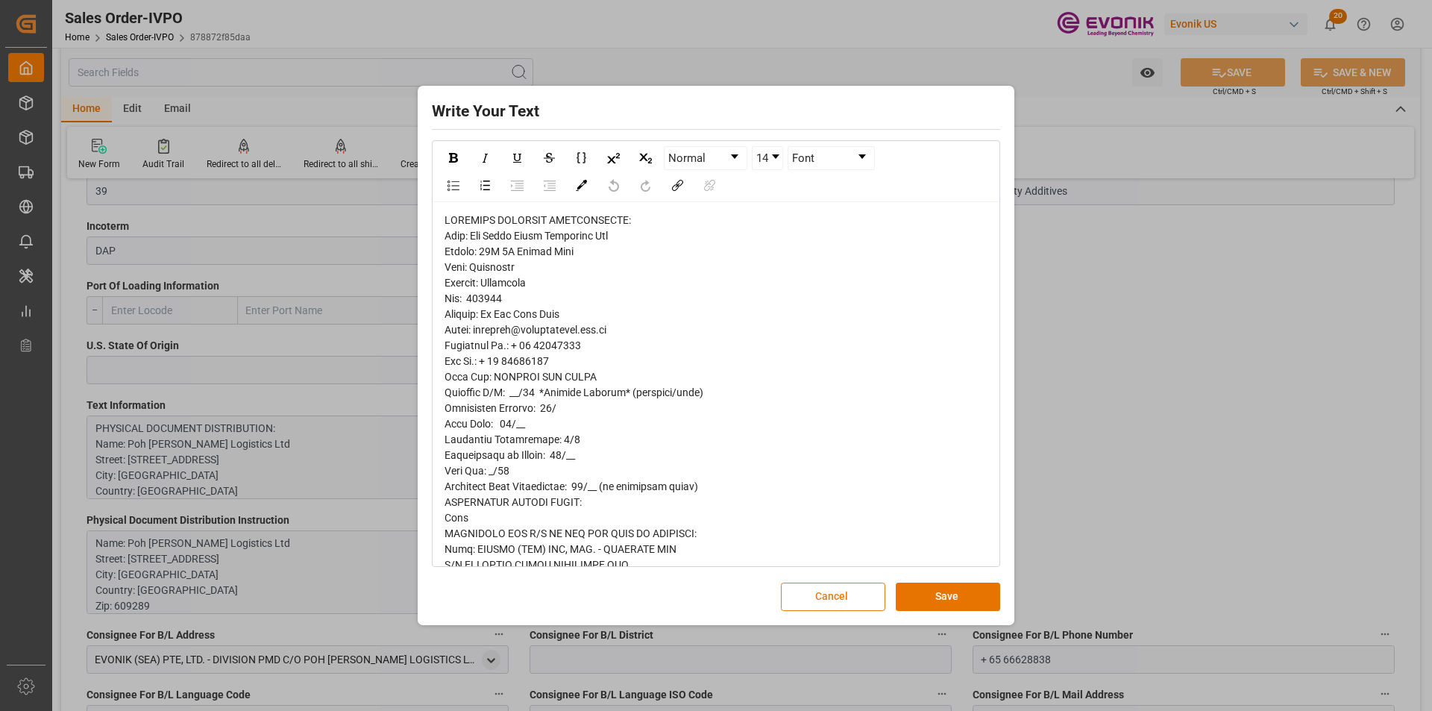
click at [801, 585] on button "Cancel" at bounding box center [833, 596] width 104 height 28
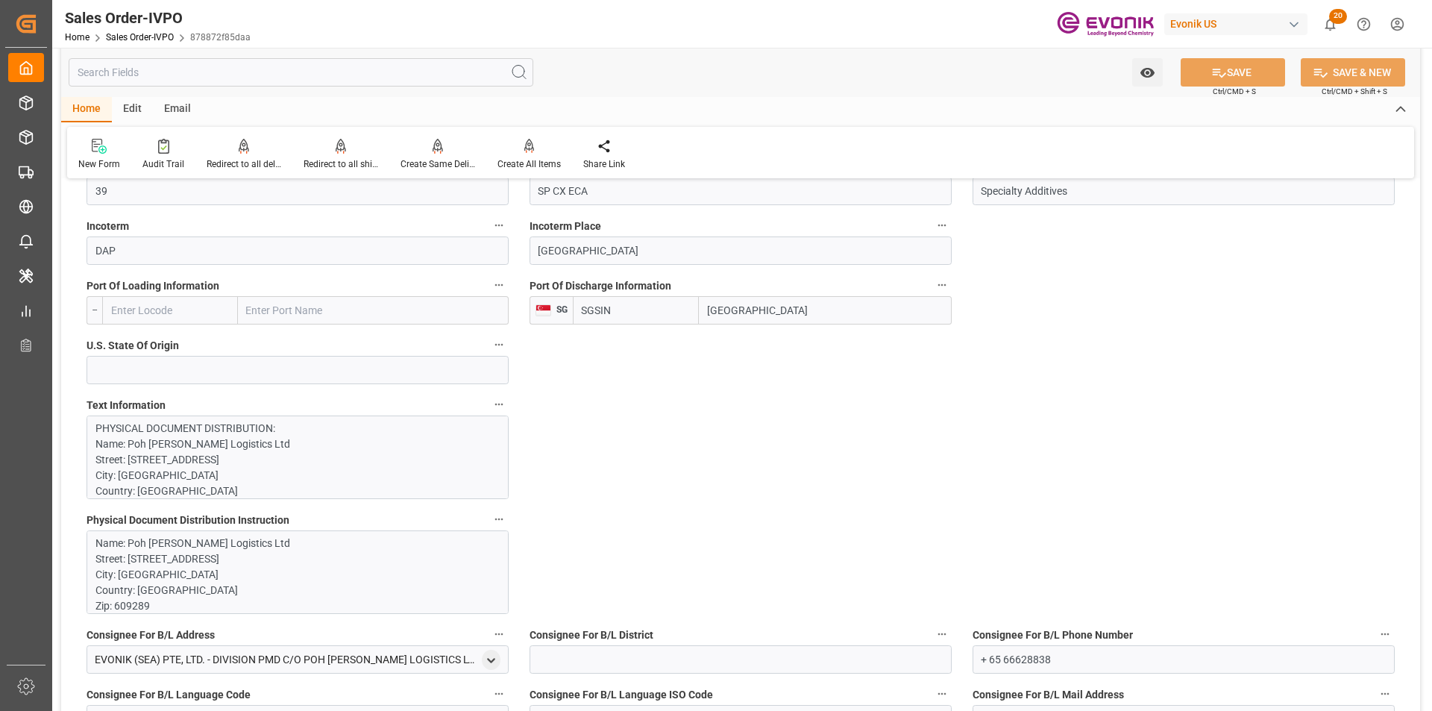
click at [262, 565] on p "Name: Poh Tiong Choon Logistics Ltd Street: 48B 1M Pandan Road City: Singapore …" at bounding box center [291, 669] width 393 height 266
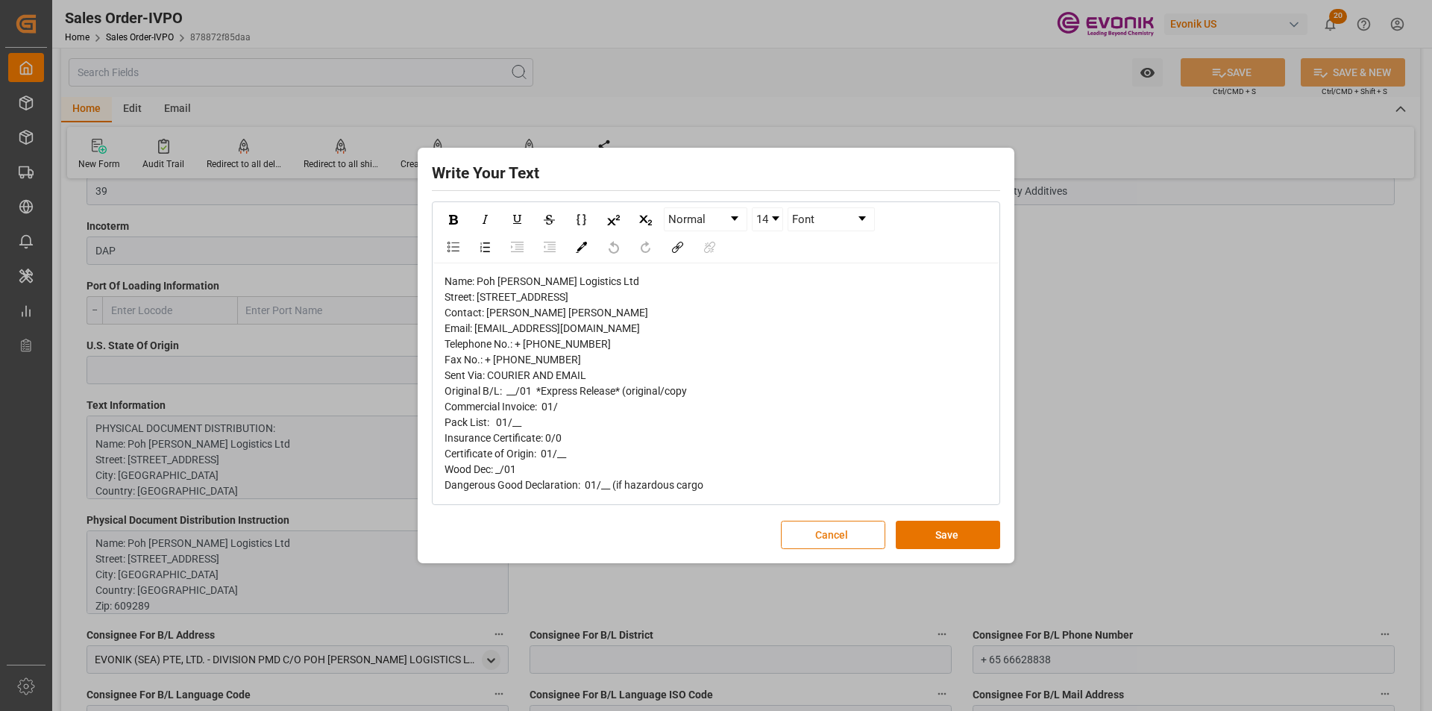
click at [828, 549] on button "Cancel" at bounding box center [833, 535] width 104 height 28
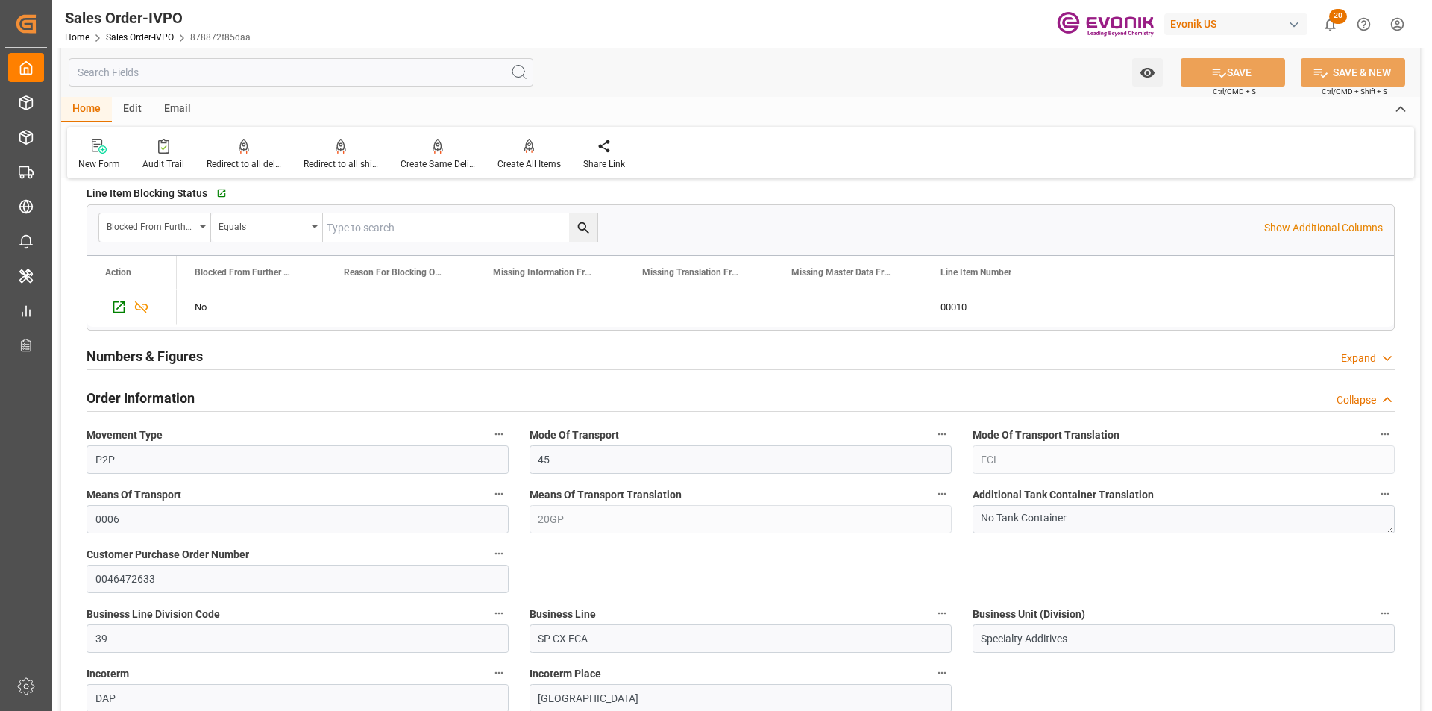
scroll to position [231, 0]
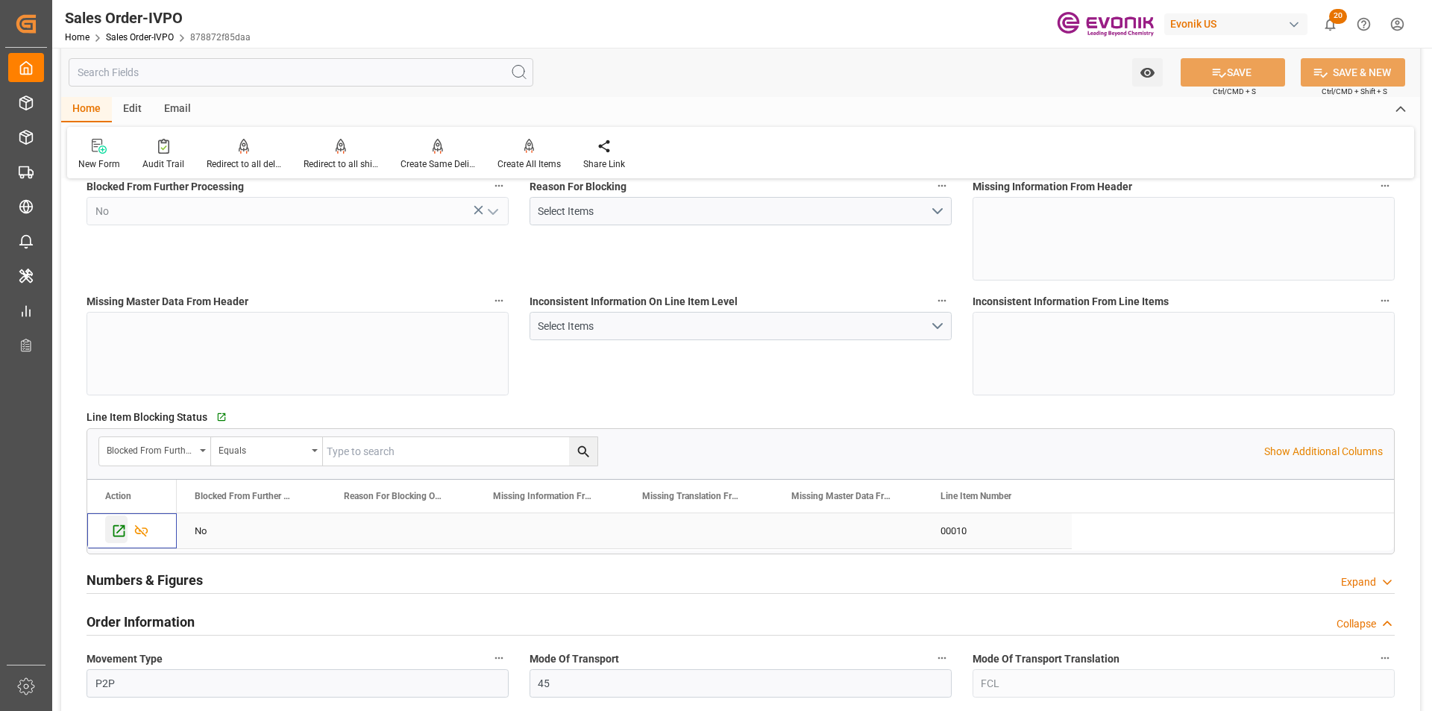
click at [114, 533] on icon "Press SPACE to select this row." at bounding box center [119, 531] width 12 height 12
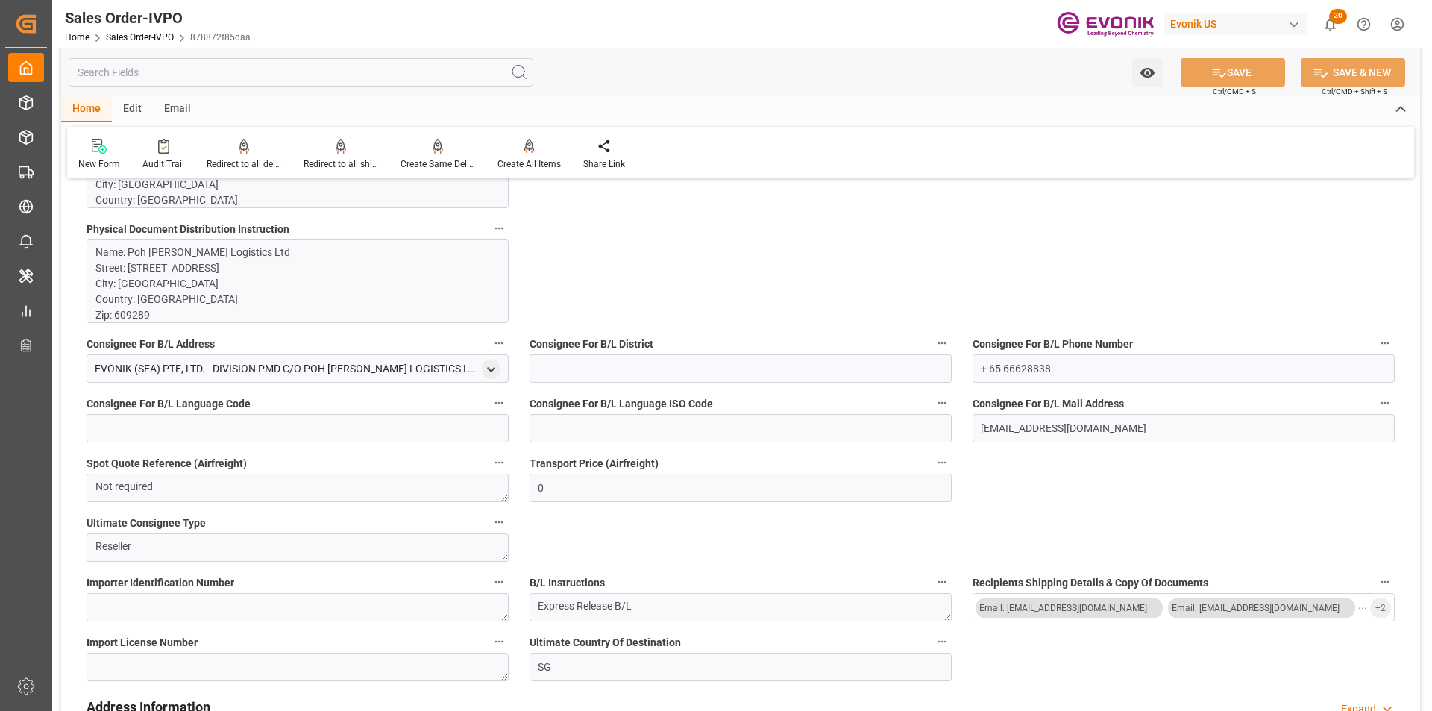
scroll to position [1268, 0]
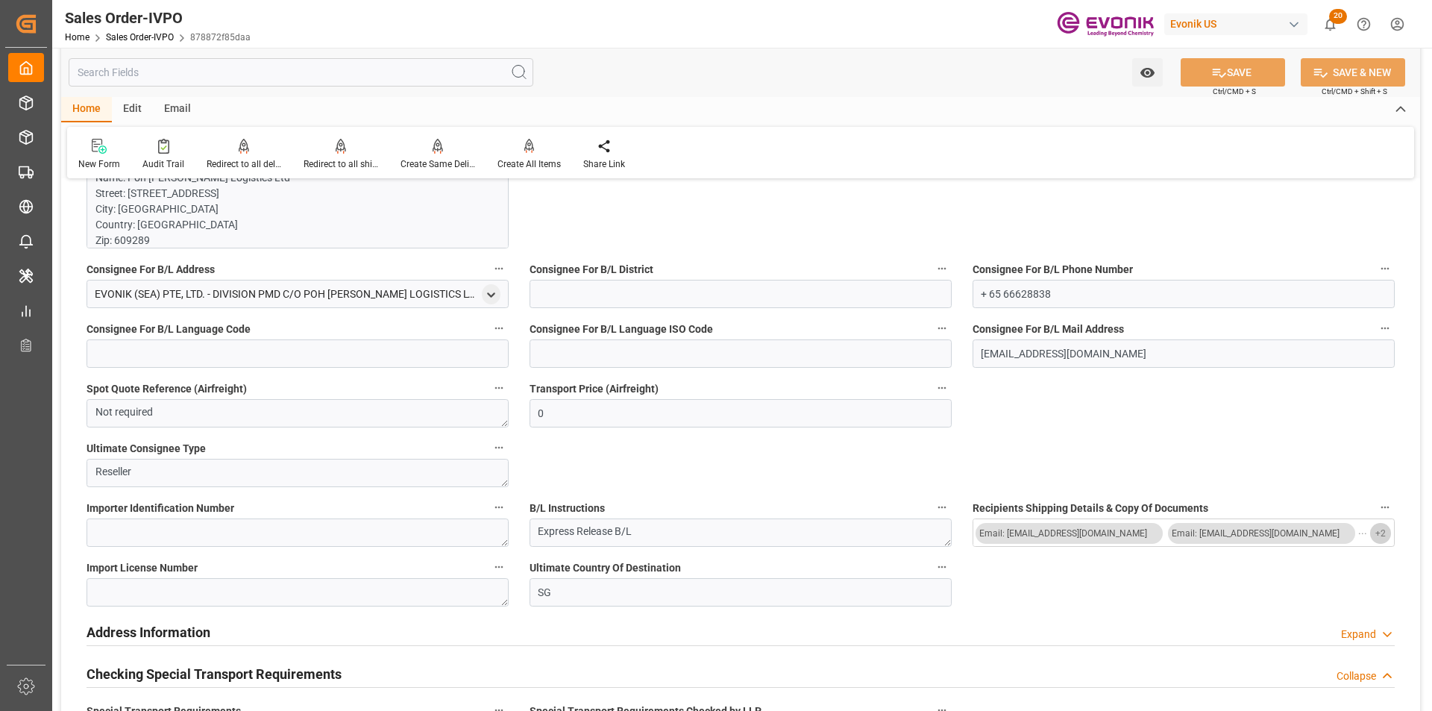
click at [1379, 534] on span "+ 2" at bounding box center [1380, 533] width 10 height 24
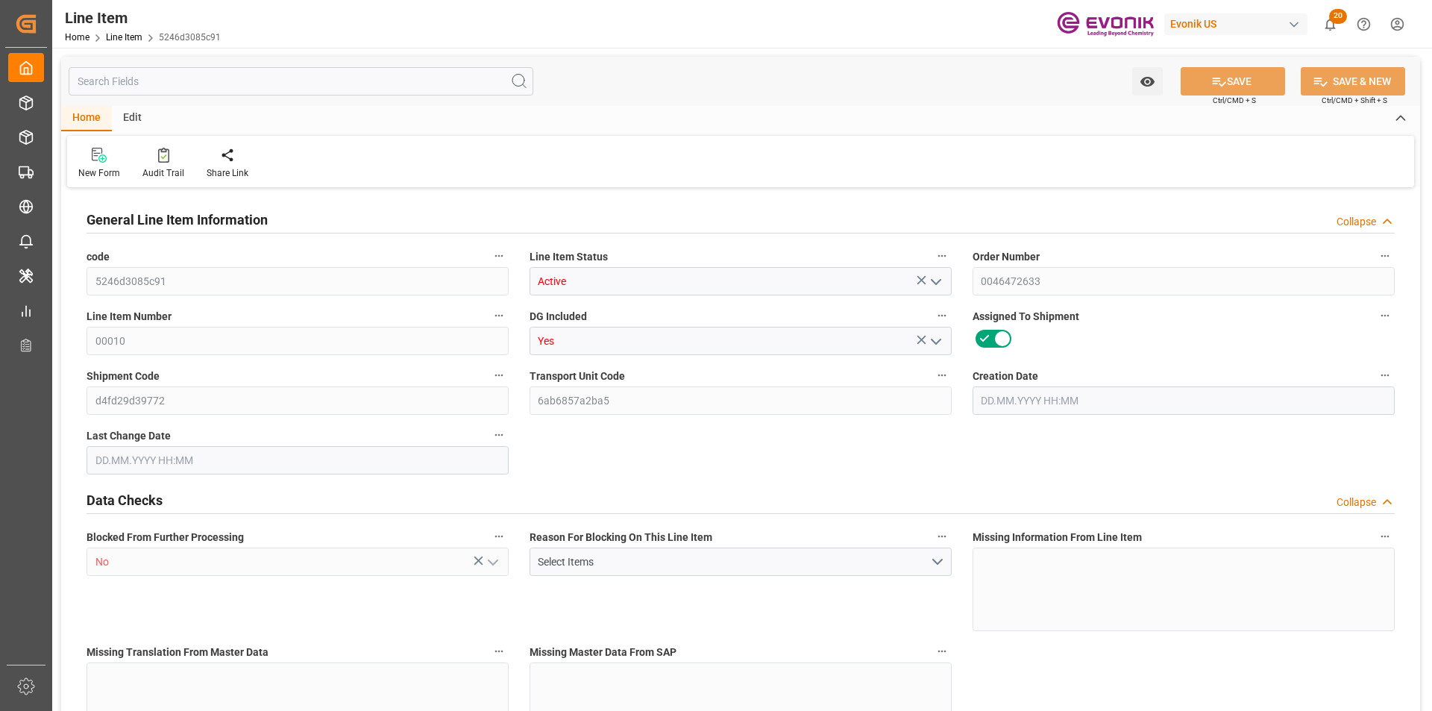
type input "18"
type input "18774"
type input "17784"
type input "25.056"
type input "18"
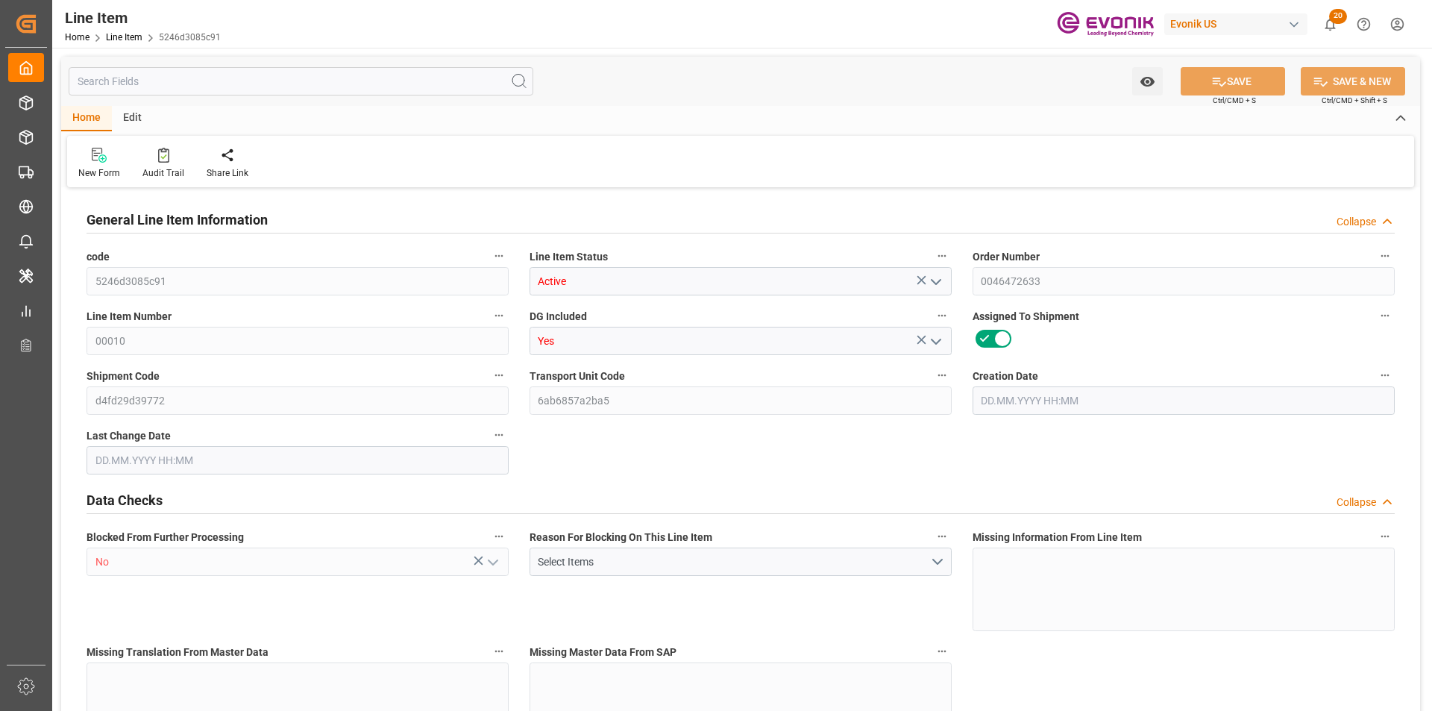
type input "118002.02"
type input "18"
type input "18774"
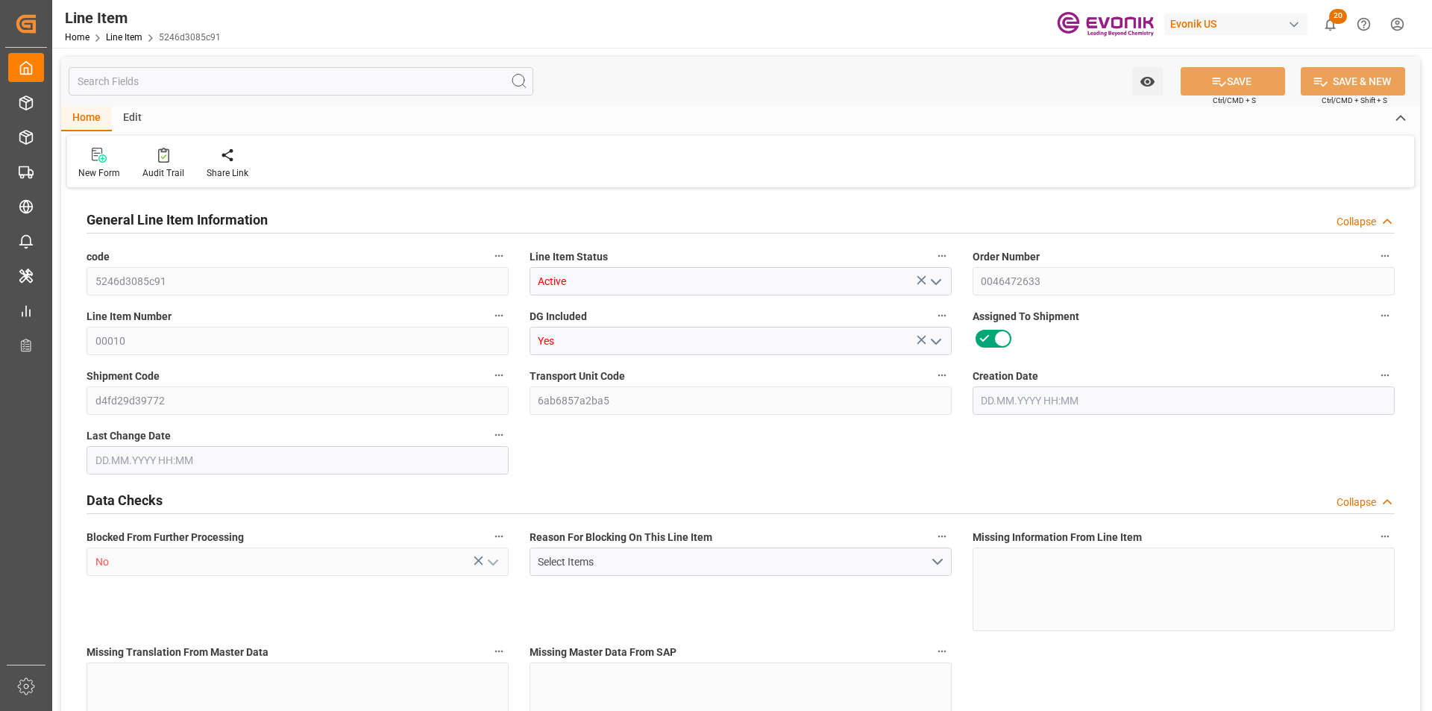
type input "18774"
type input "17784"
type input "25.056"
type input "25056"
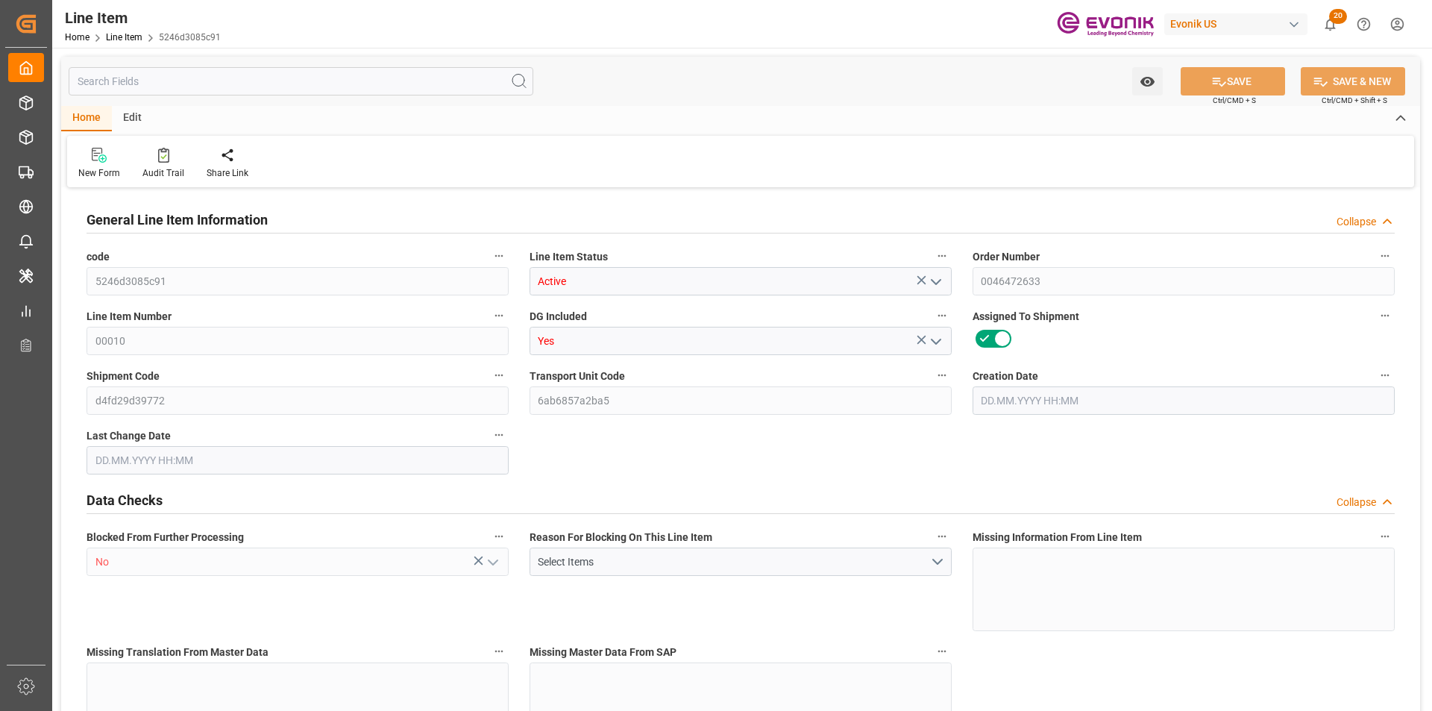
type input "0"
type input "11.09.2025 17:37"
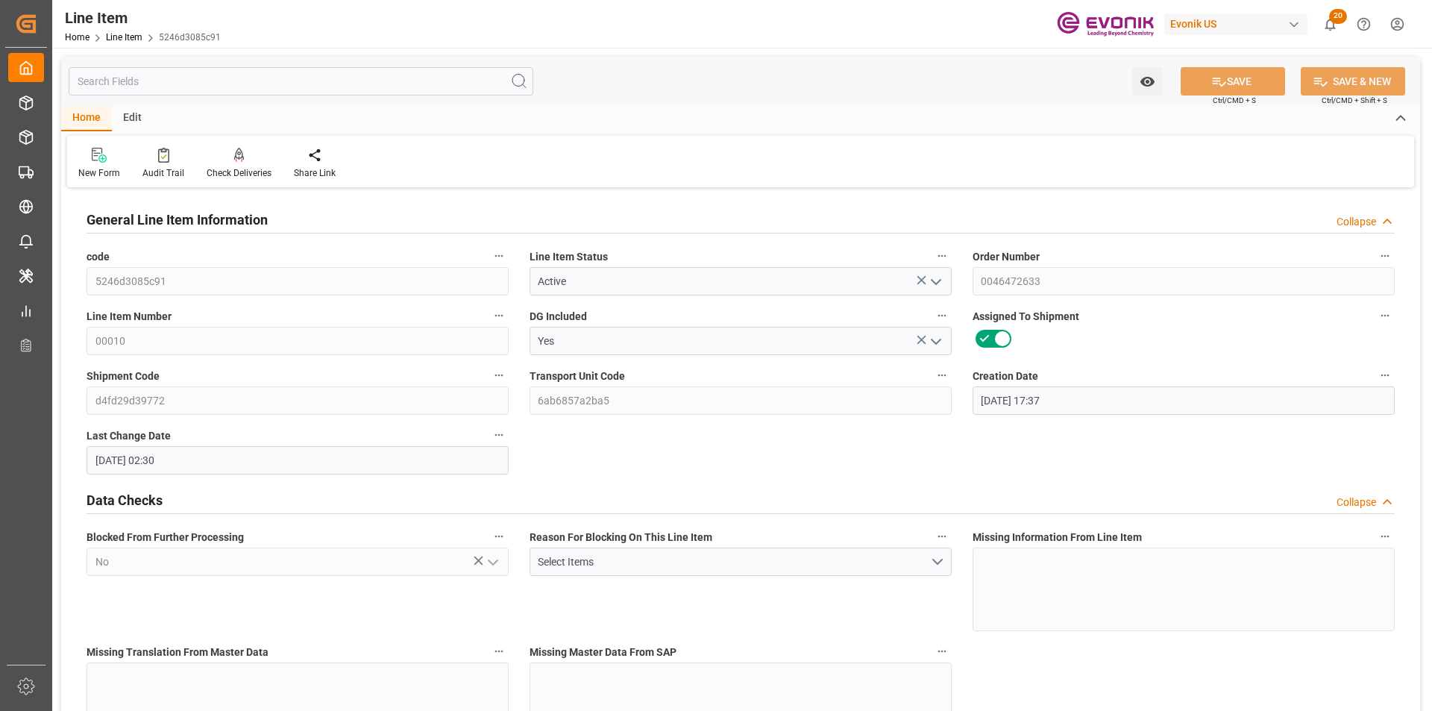
type input "06.10.2025 02:30"
type input "02.01.2026"
type input "07.11.2025"
type input "31.10.2025"
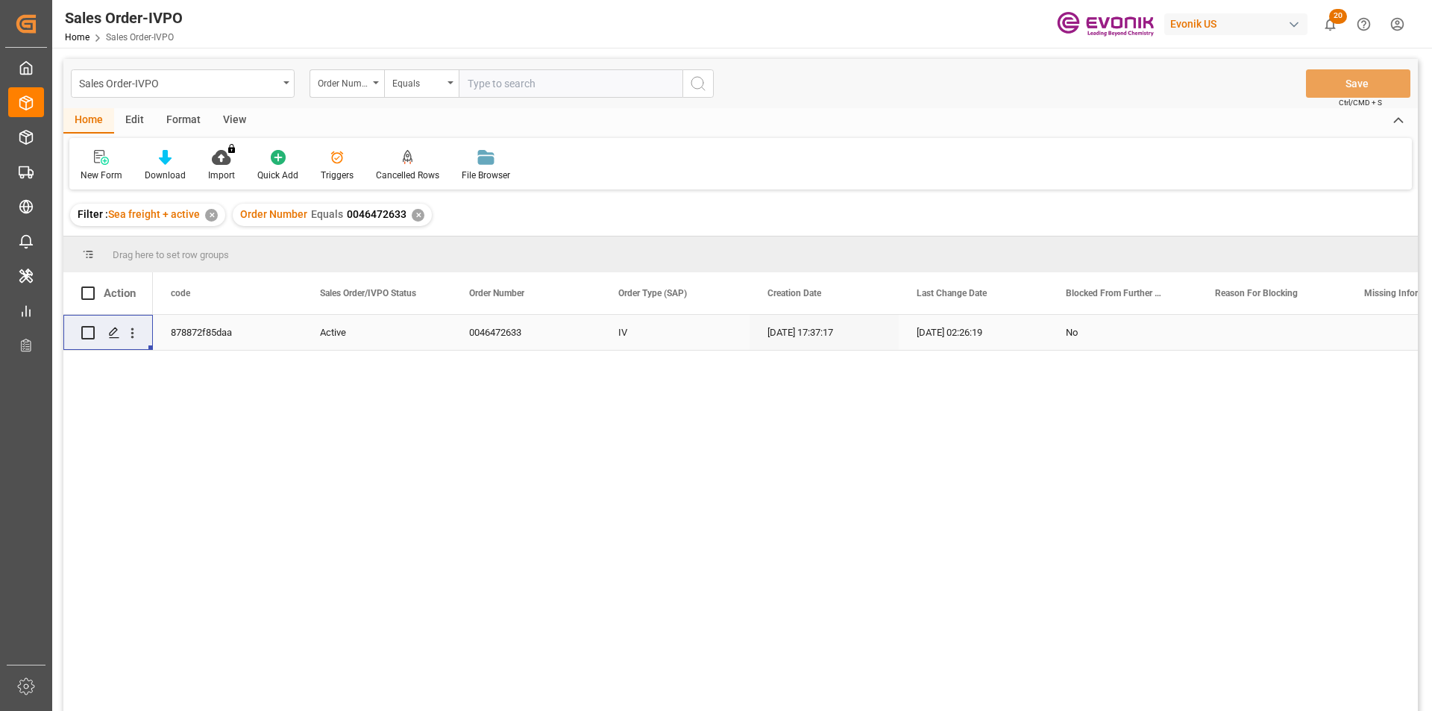
click at [416, 213] on div "✕" at bounding box center [418, 215] width 13 height 13
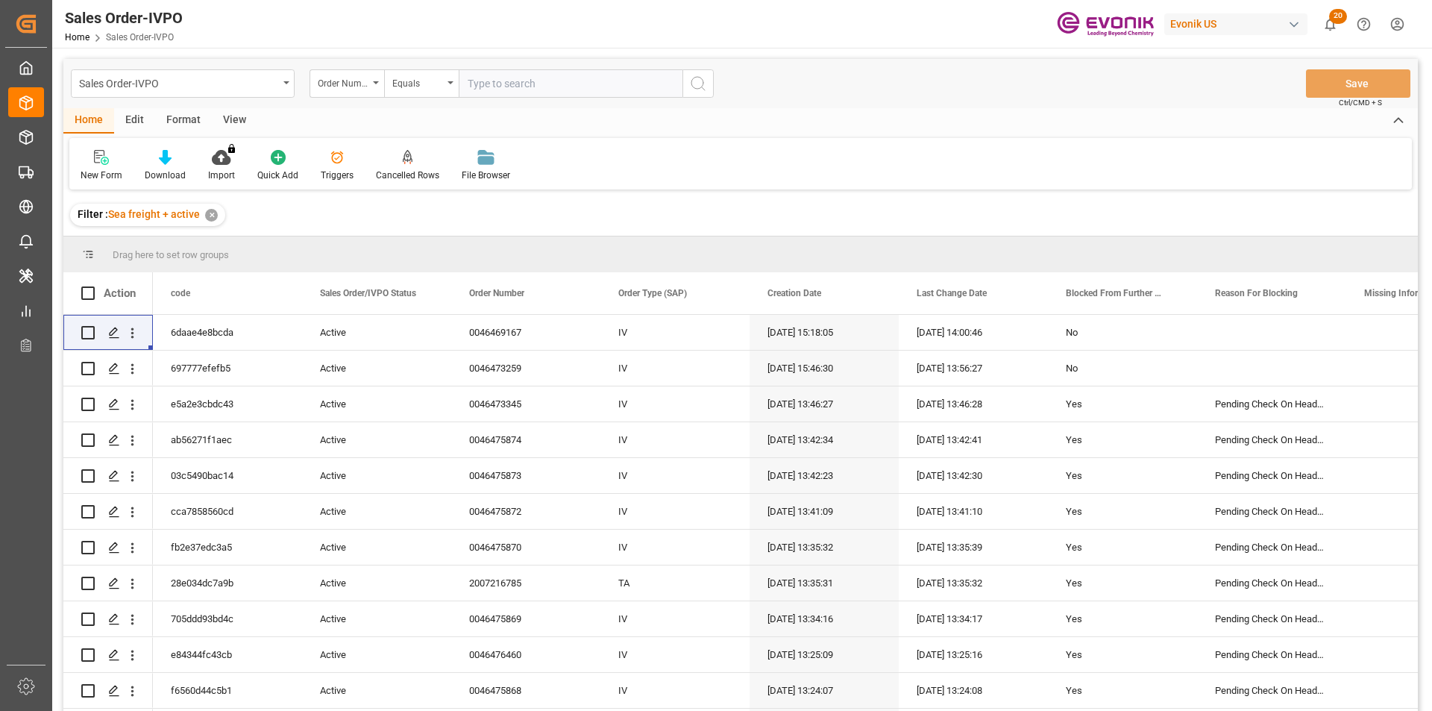
click at [517, 77] on input "text" at bounding box center [571, 83] width 224 height 28
paste input "2007054749"
type input "2007054749"
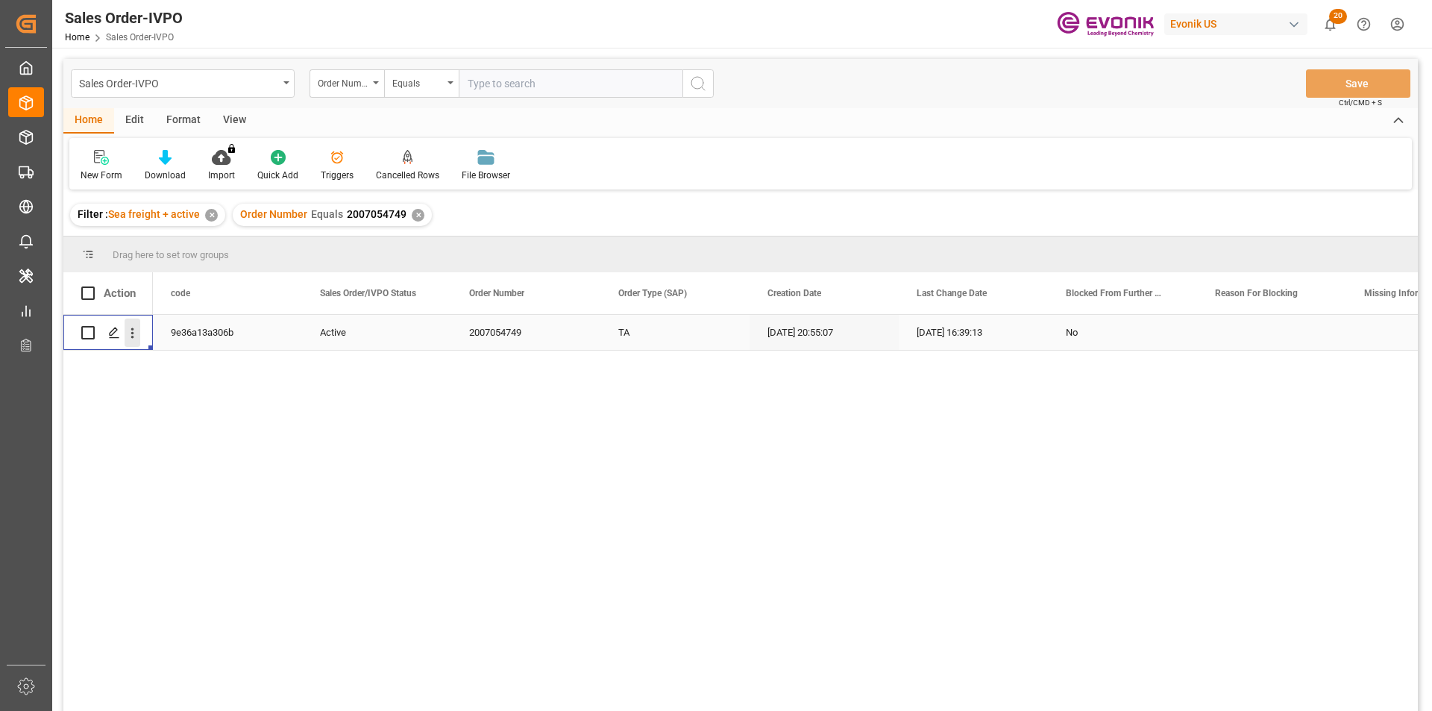
click at [136, 336] on icon "open menu" at bounding box center [133, 333] width 16 height 16
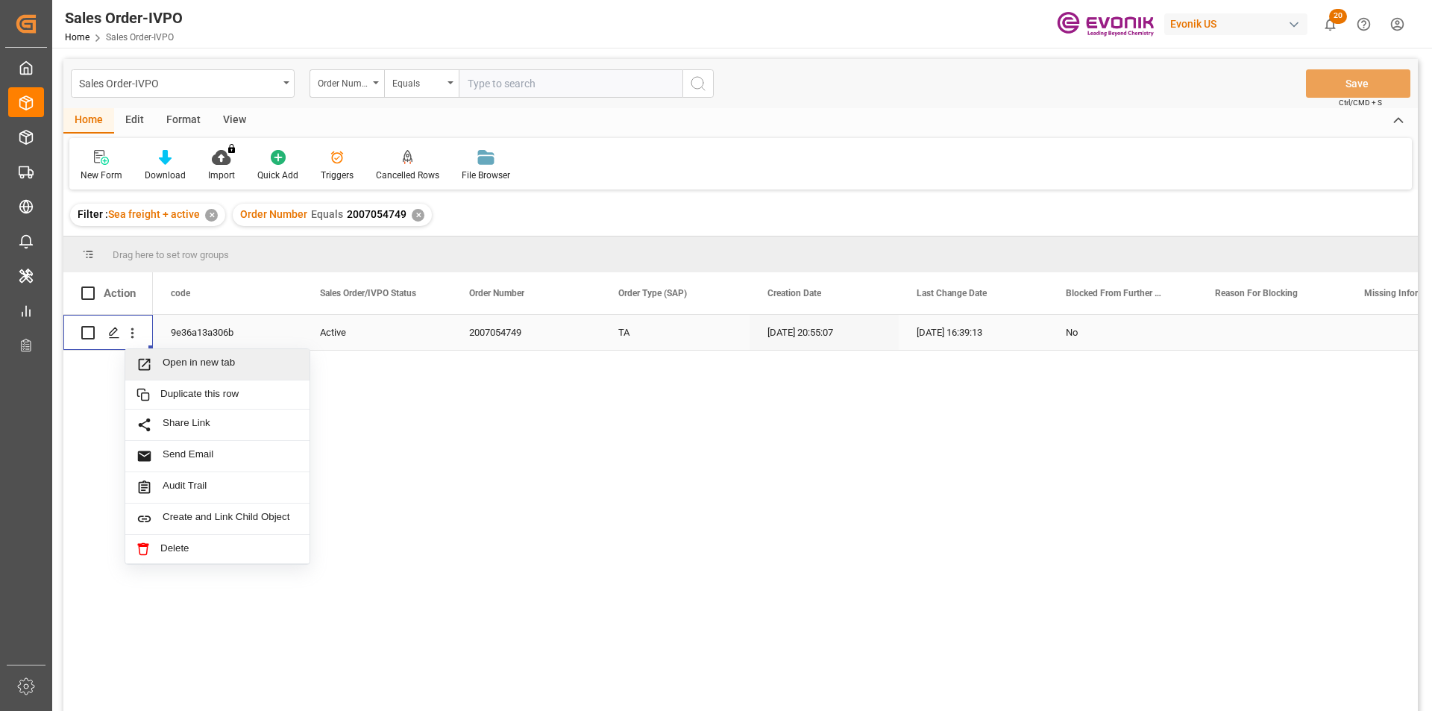
click at [223, 365] on span "Open in new tab" at bounding box center [231, 365] width 136 height 16
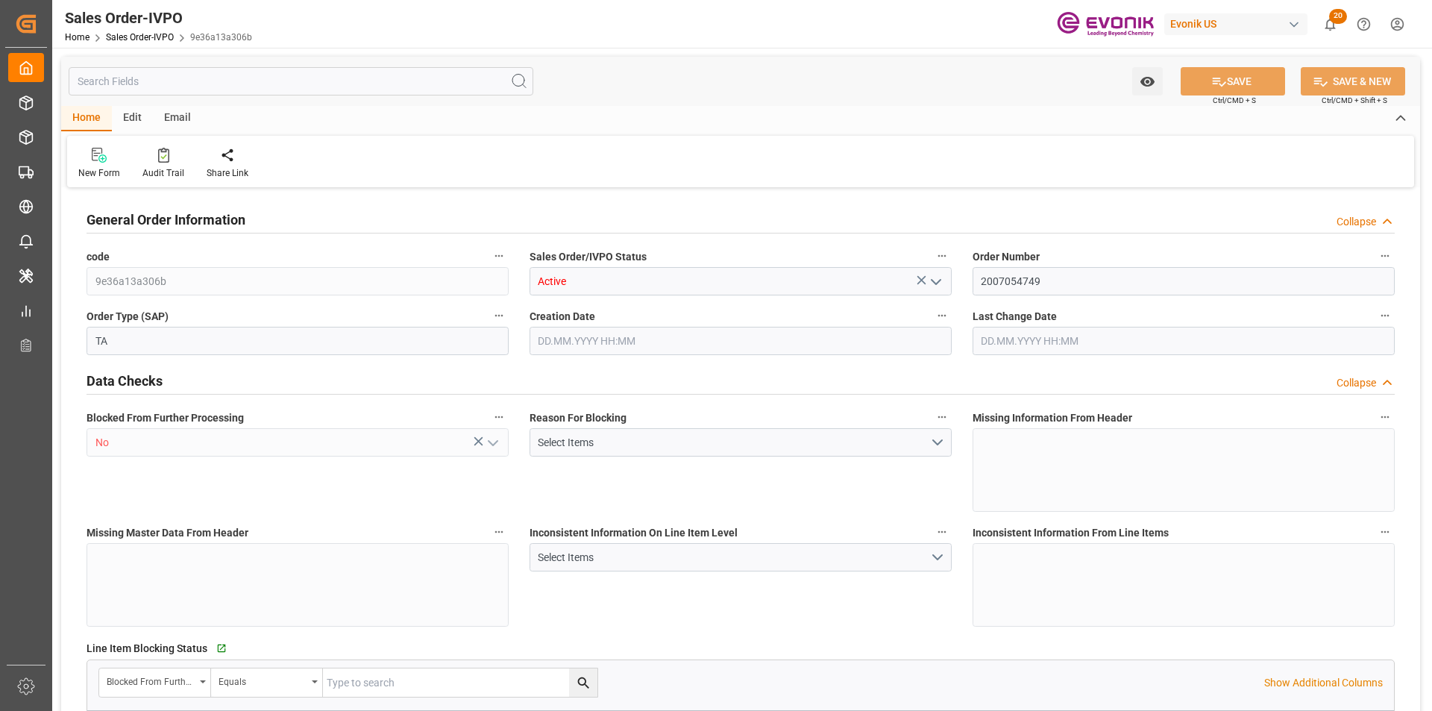
type input "CLSAI"
type input "0"
type input "1"
type input "2"
type input "1"
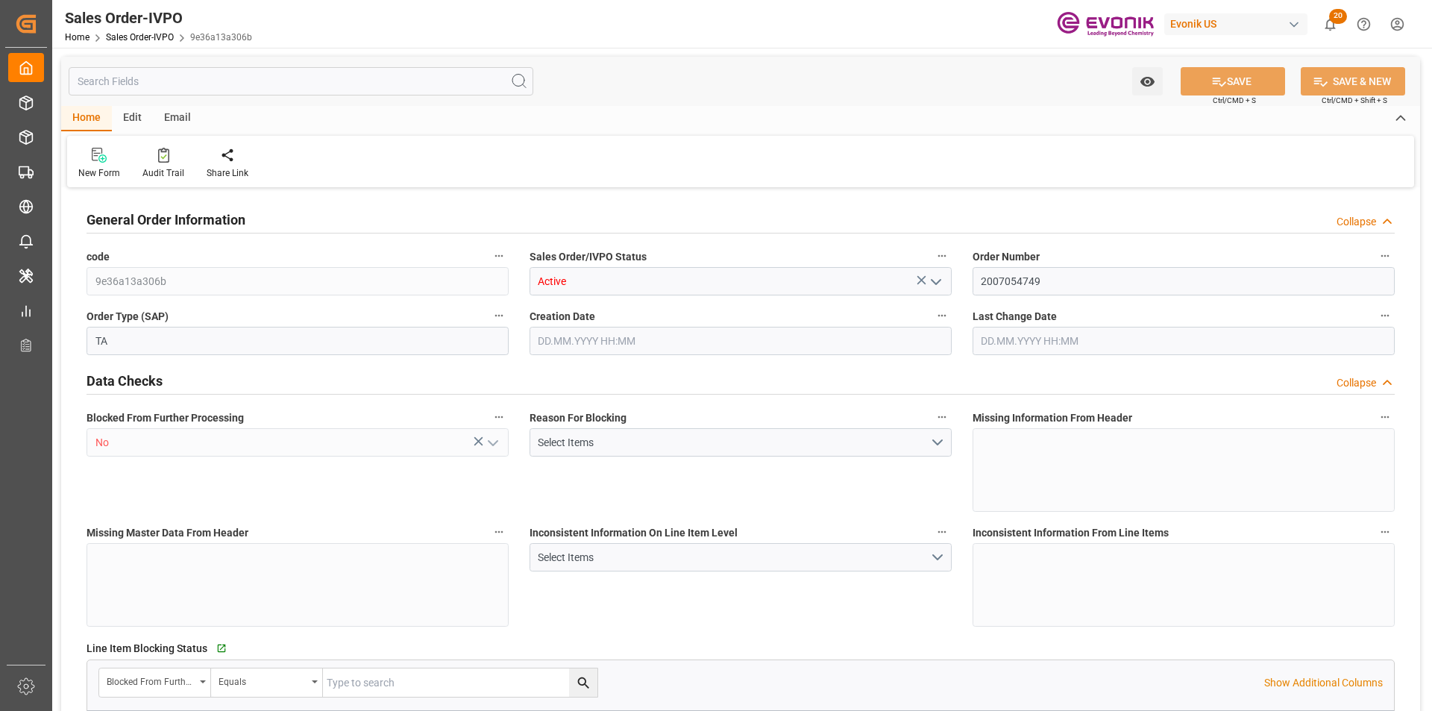
type input "6058.4"
type input "14.9168"
type input "17000"
type input "30"
type input "[DATE] 20:55"
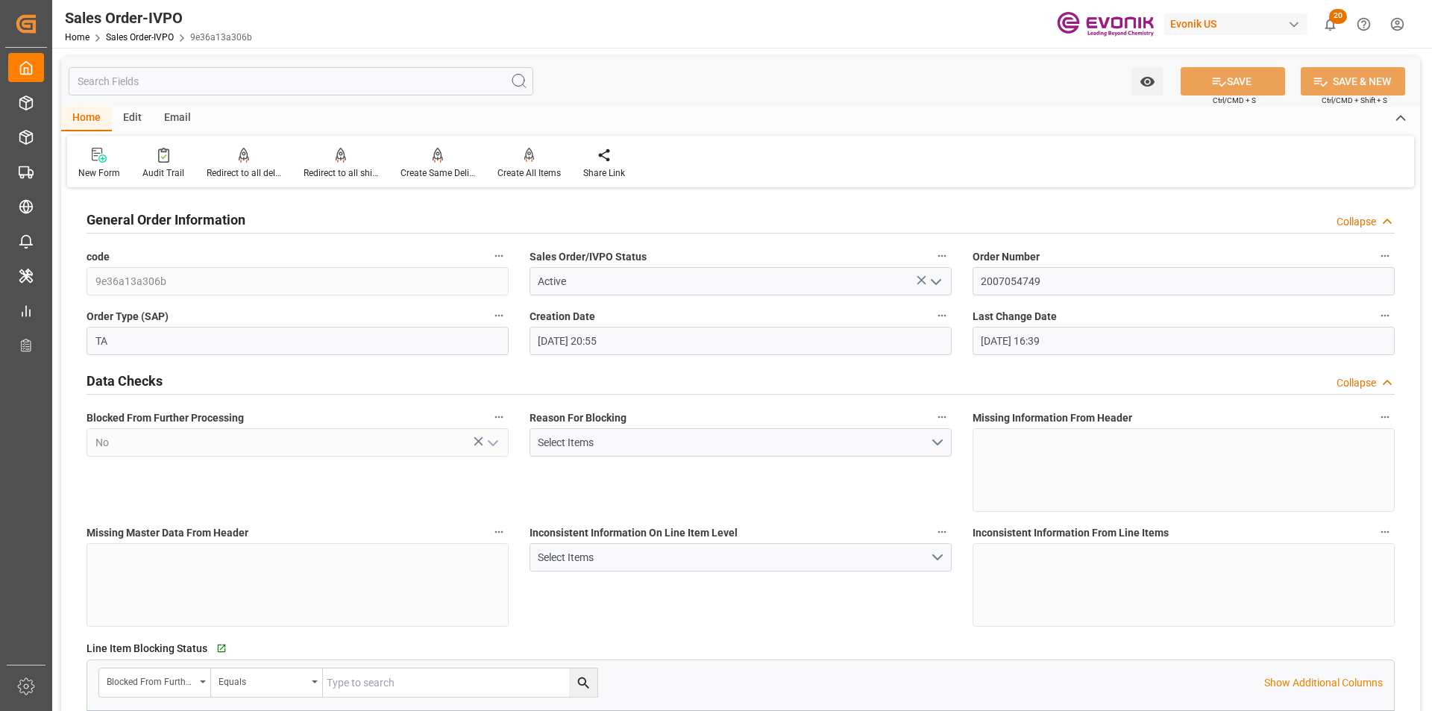
type input "[DATE] 16:39"
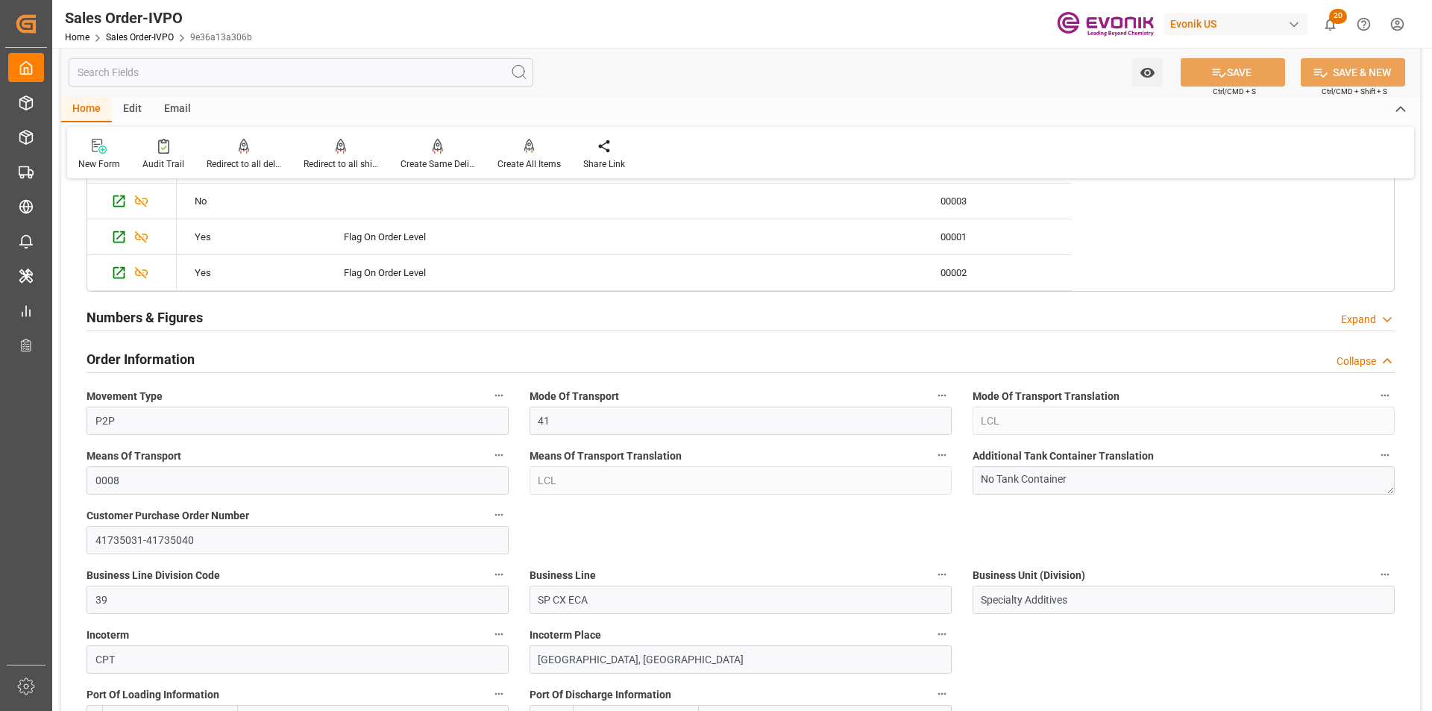
scroll to position [447, 0]
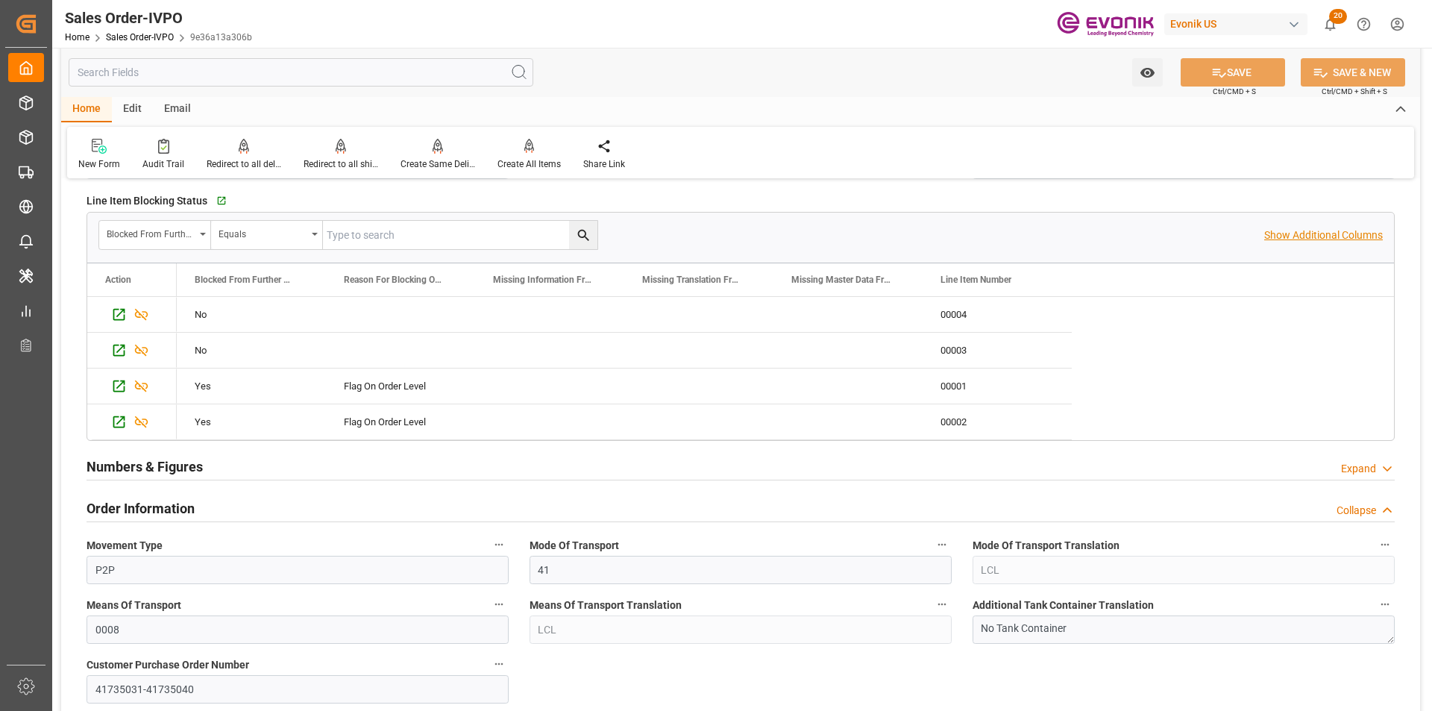
click at [1319, 235] on p "Show Additional Columns" at bounding box center [1323, 235] width 119 height 16
